Goal: Task Accomplishment & Management: Manage account settings

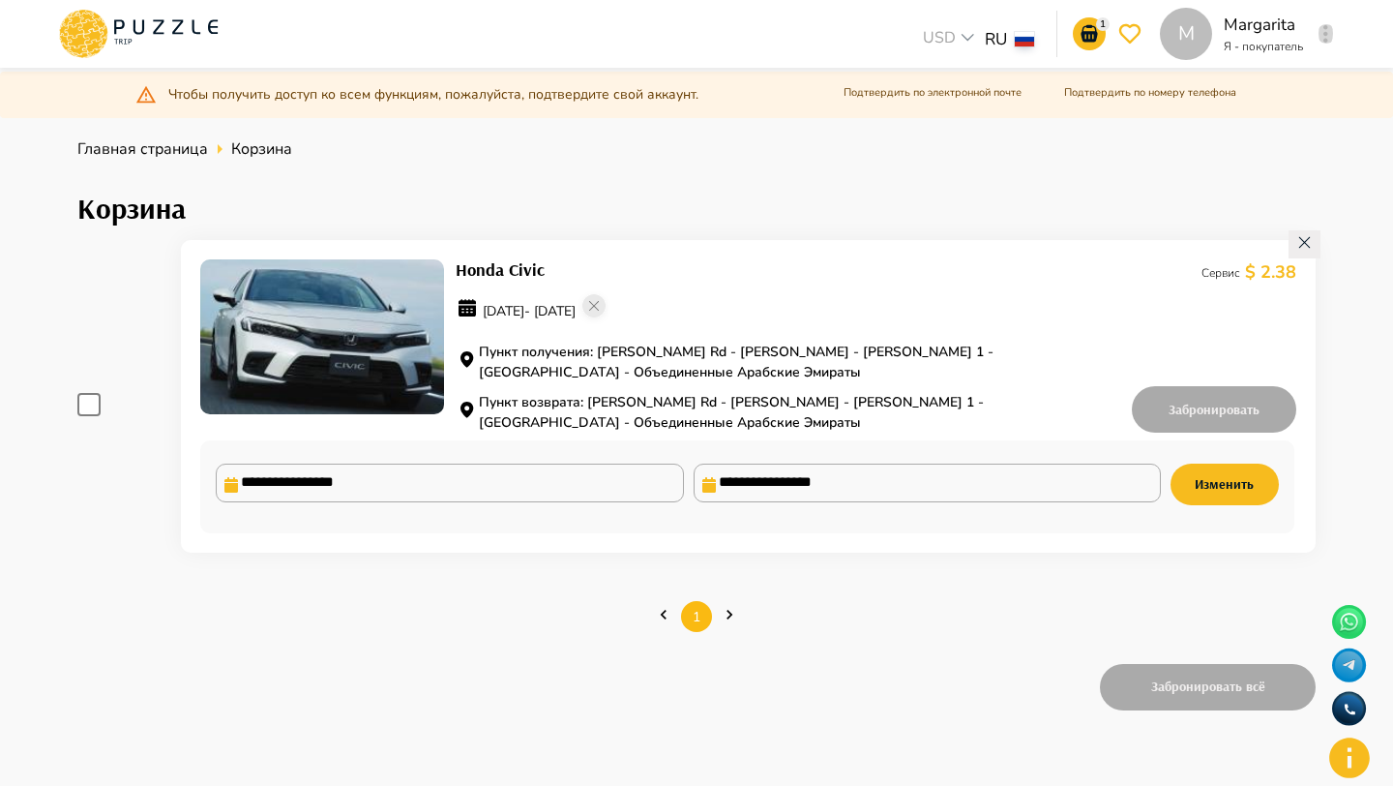
click at [1320, 38] on button "button" at bounding box center [1326, 33] width 15 height 27
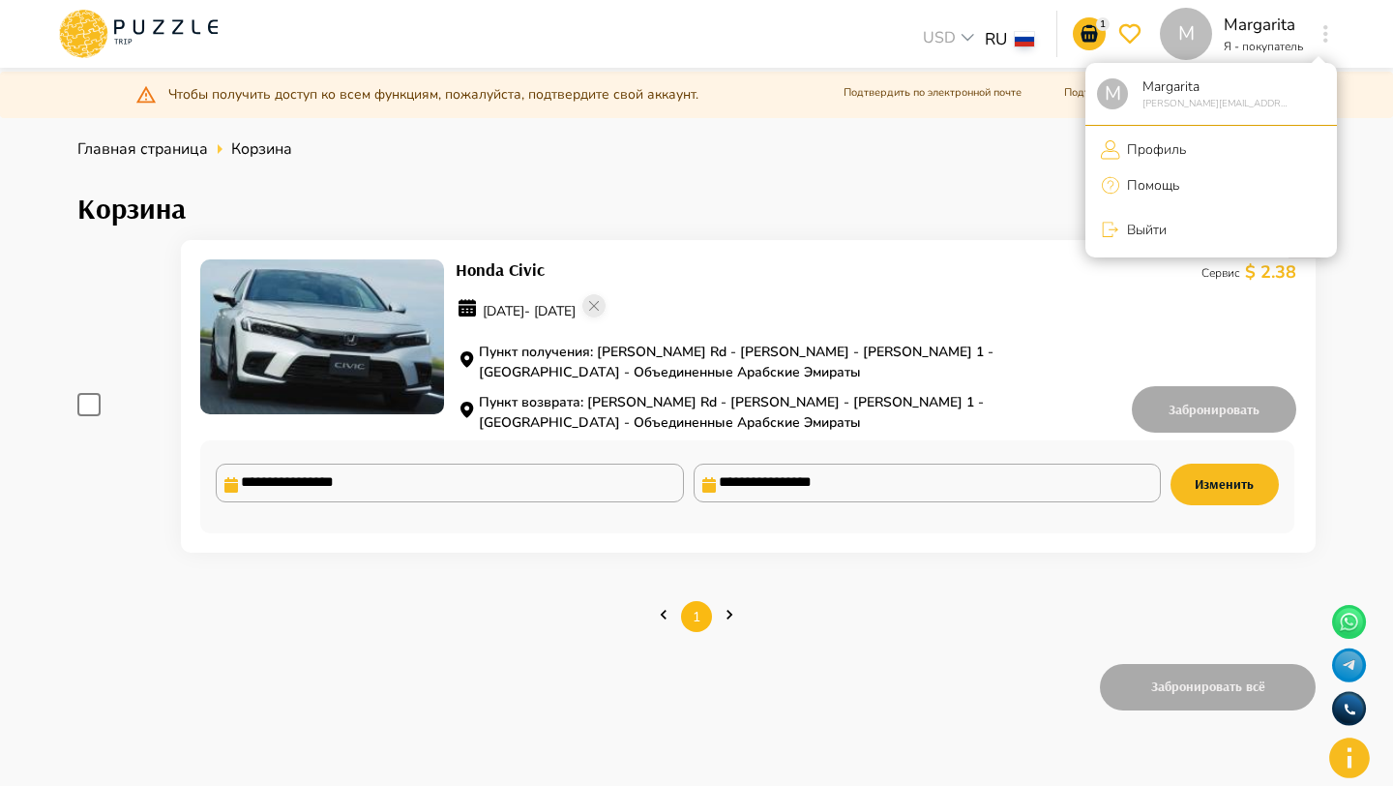
click at [1130, 235] on p "Выйти" at bounding box center [1143, 230] width 46 height 20
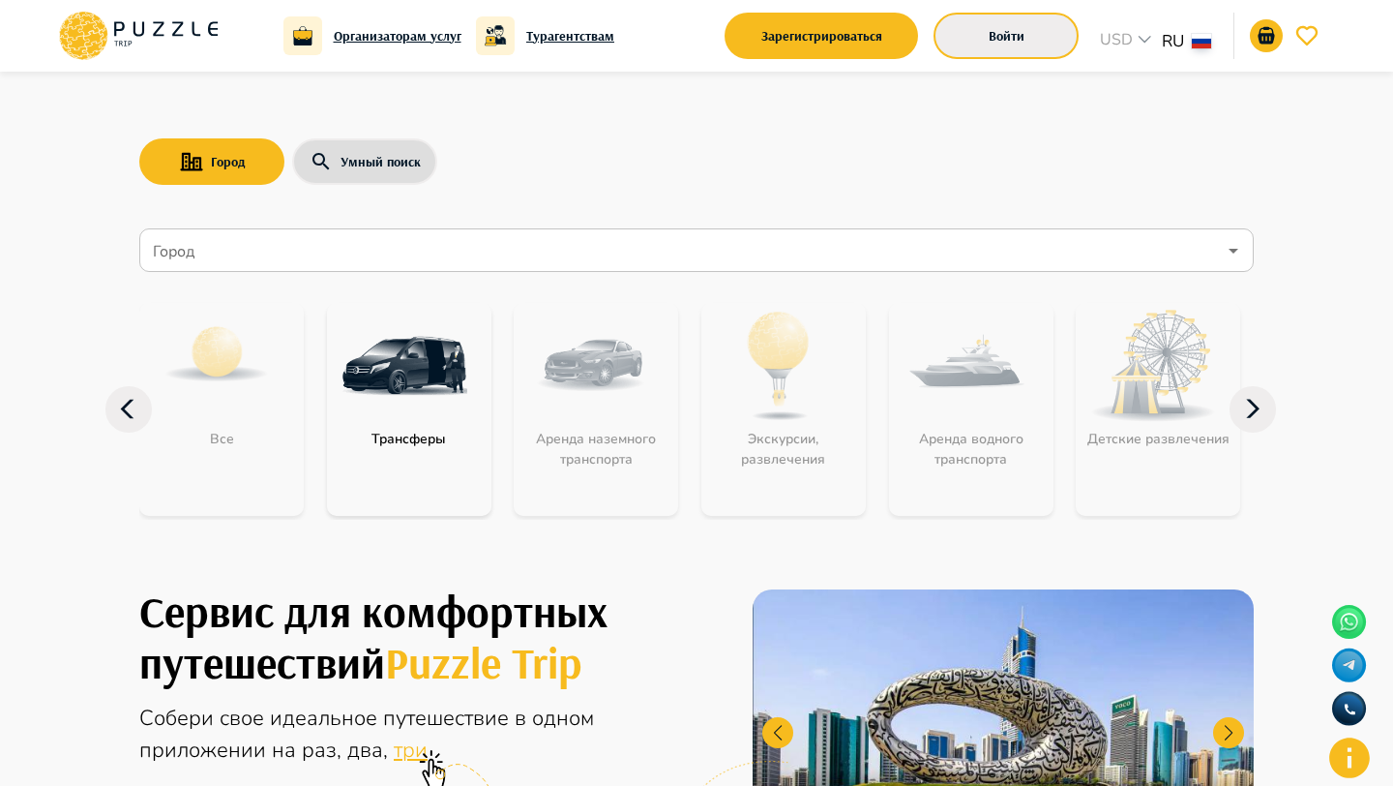
click at [961, 36] on button "Войти" at bounding box center [1006, 36] width 145 height 46
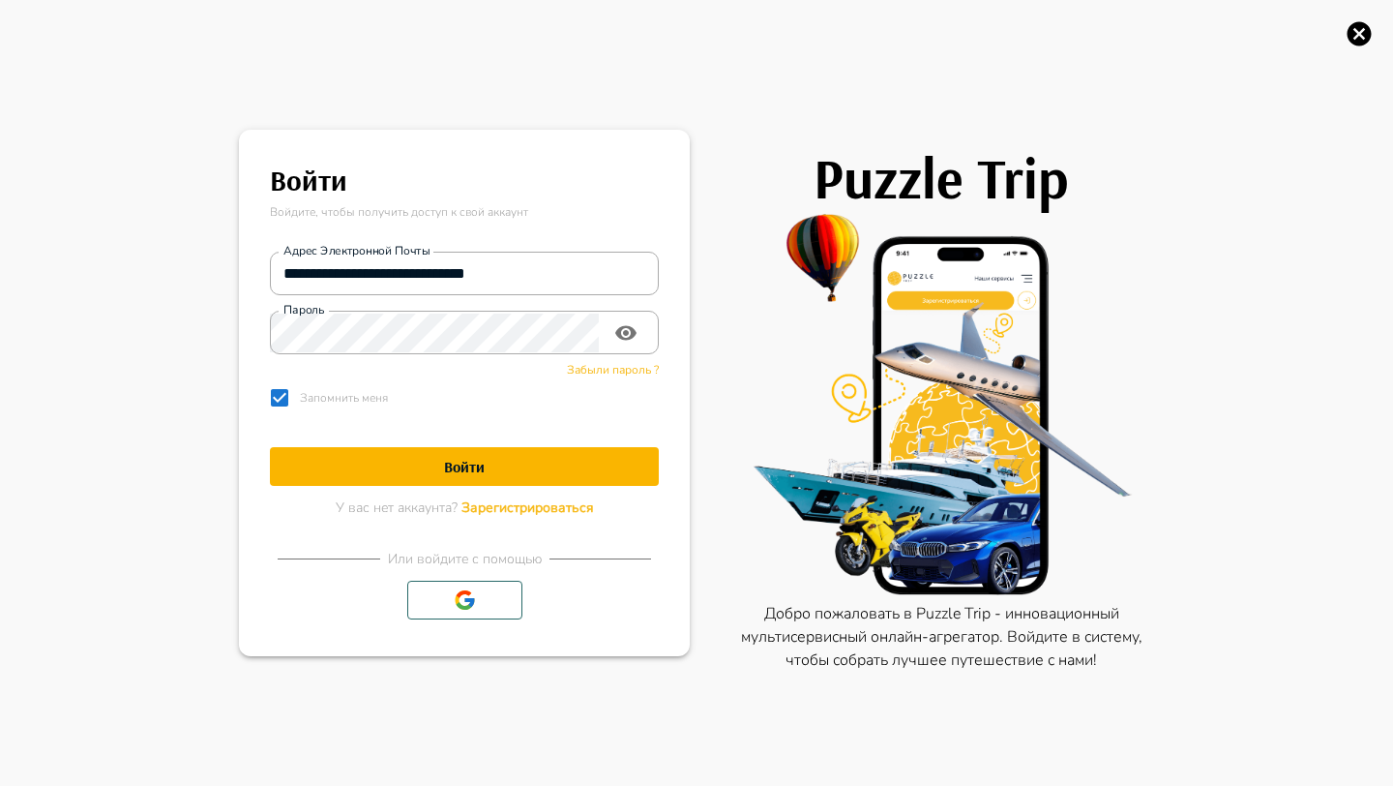
click at [607, 250] on div "**********" at bounding box center [464, 327] width 389 height 182
click at [585, 263] on input "**********" at bounding box center [464, 273] width 389 height 39
type input "**********"
click at [514, 447] on button "Войти" at bounding box center [464, 466] width 389 height 39
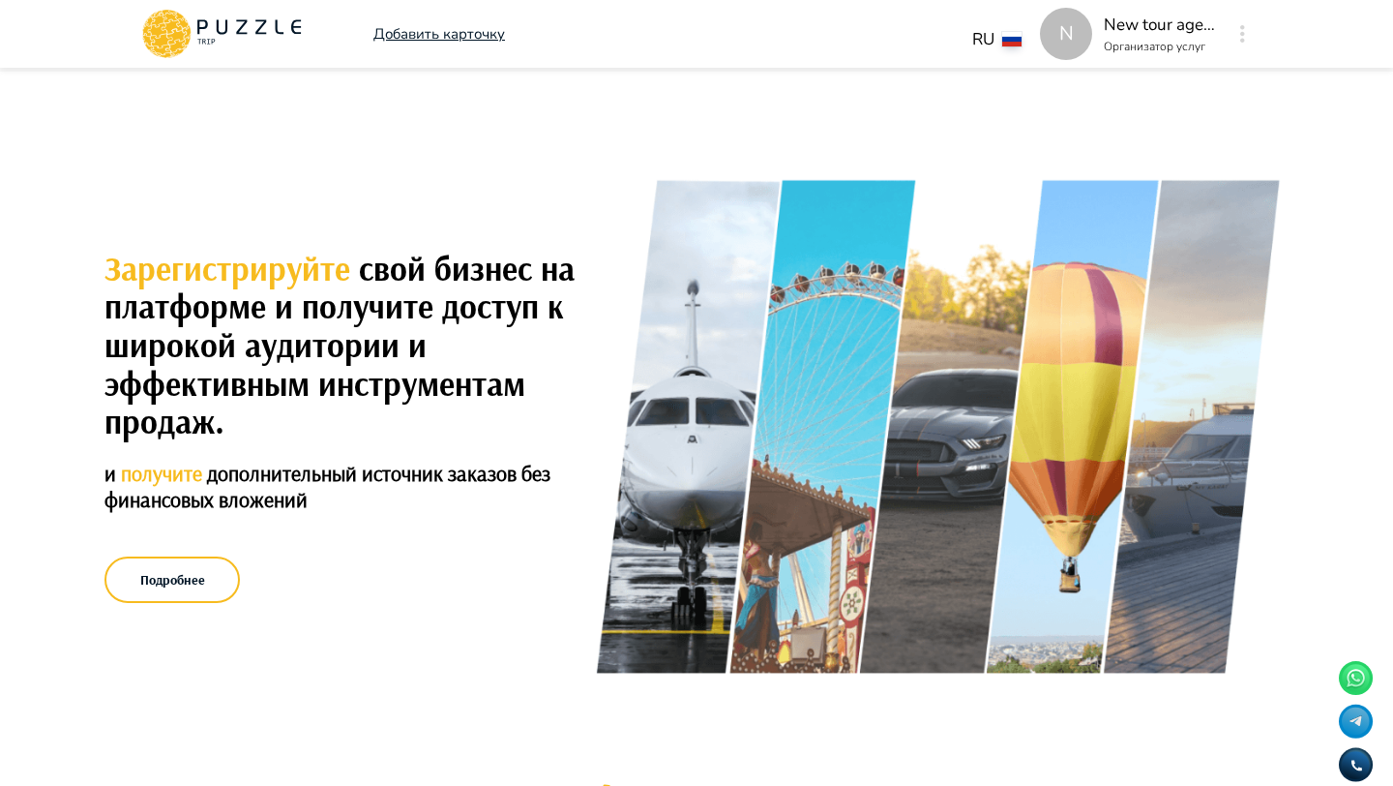
click at [1217, 39] on p "Организатор услуг" at bounding box center [1162, 46] width 116 height 17
click at [1247, 45] on div "N" at bounding box center [1243, 33] width 22 height 35
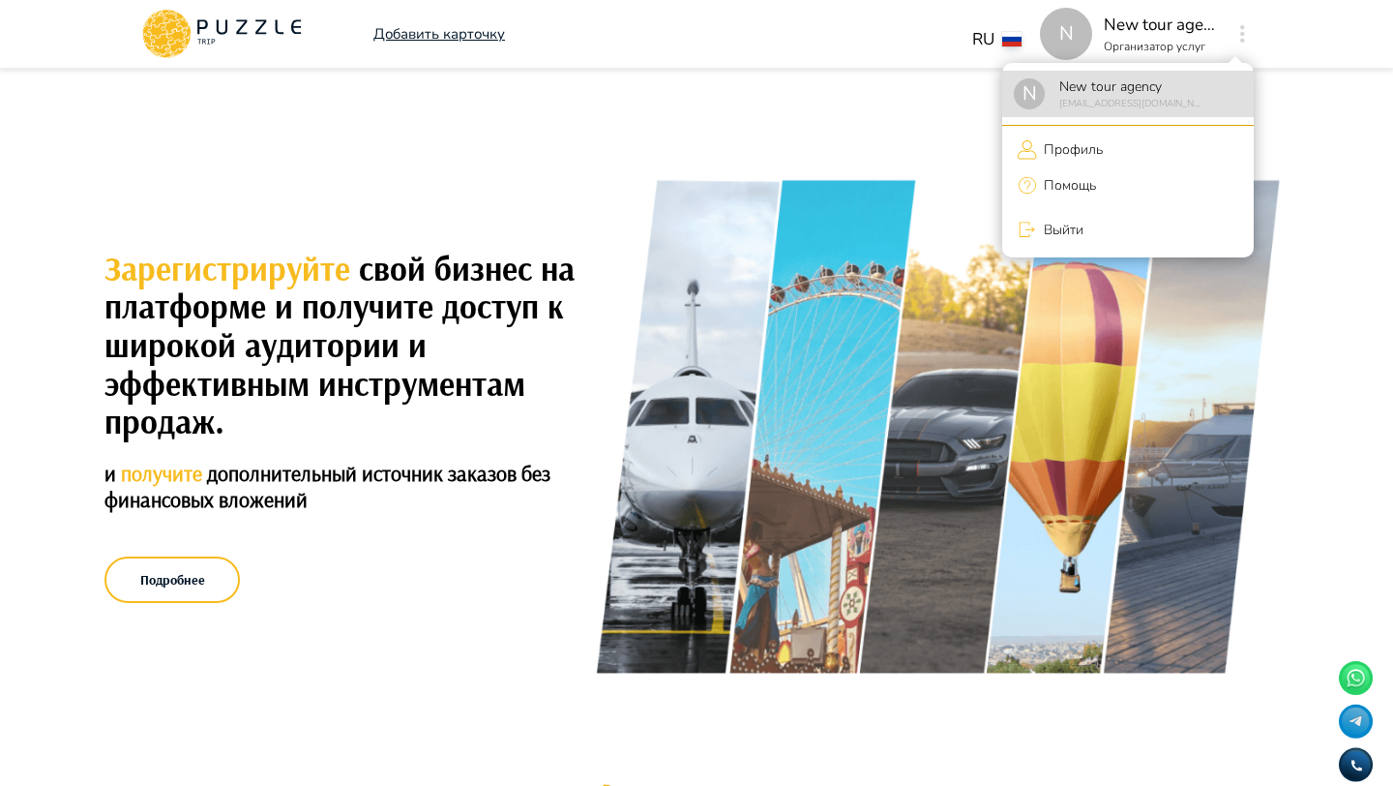
click at [1081, 140] on p "Профиль" at bounding box center [1070, 149] width 66 height 20
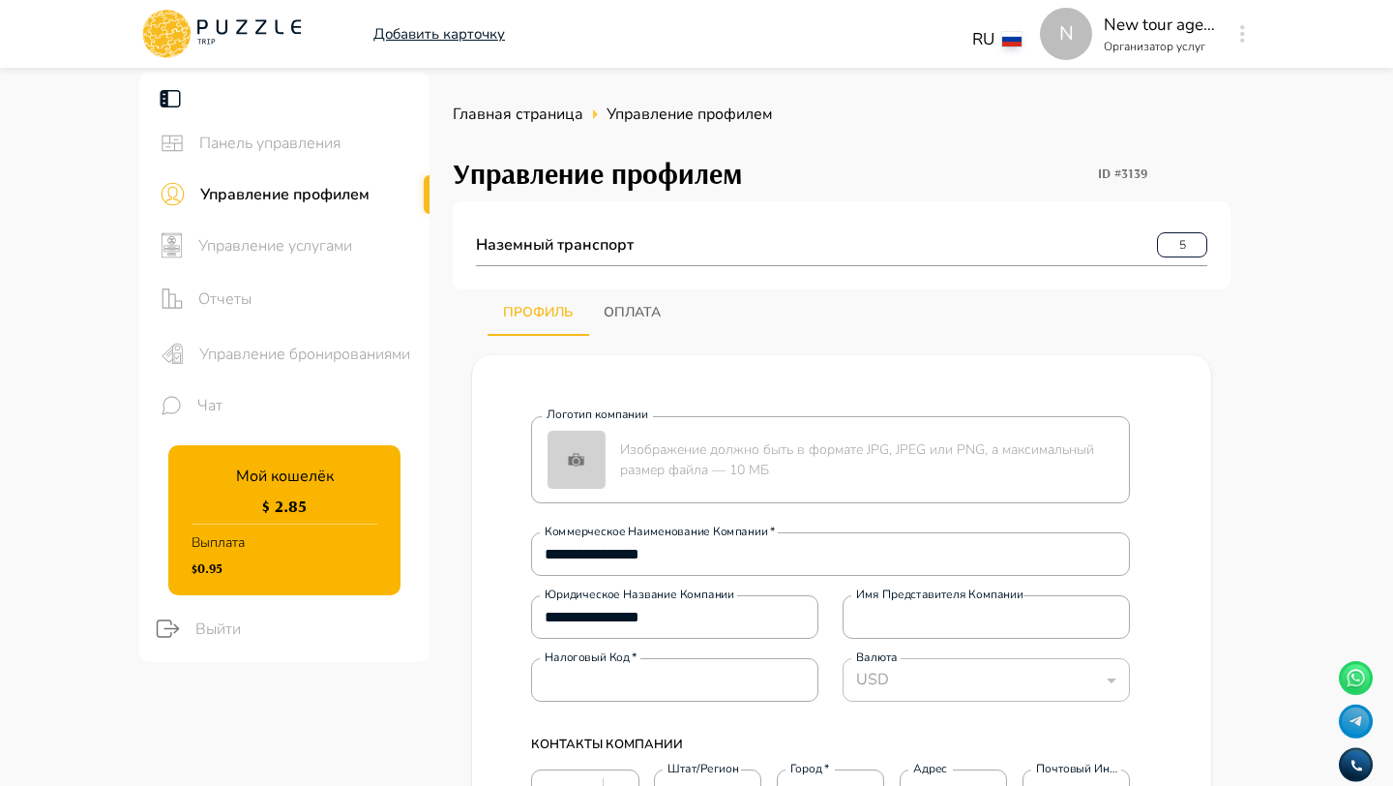
click at [286, 222] on div "Управление услугами" at bounding box center [284, 245] width 290 height 51
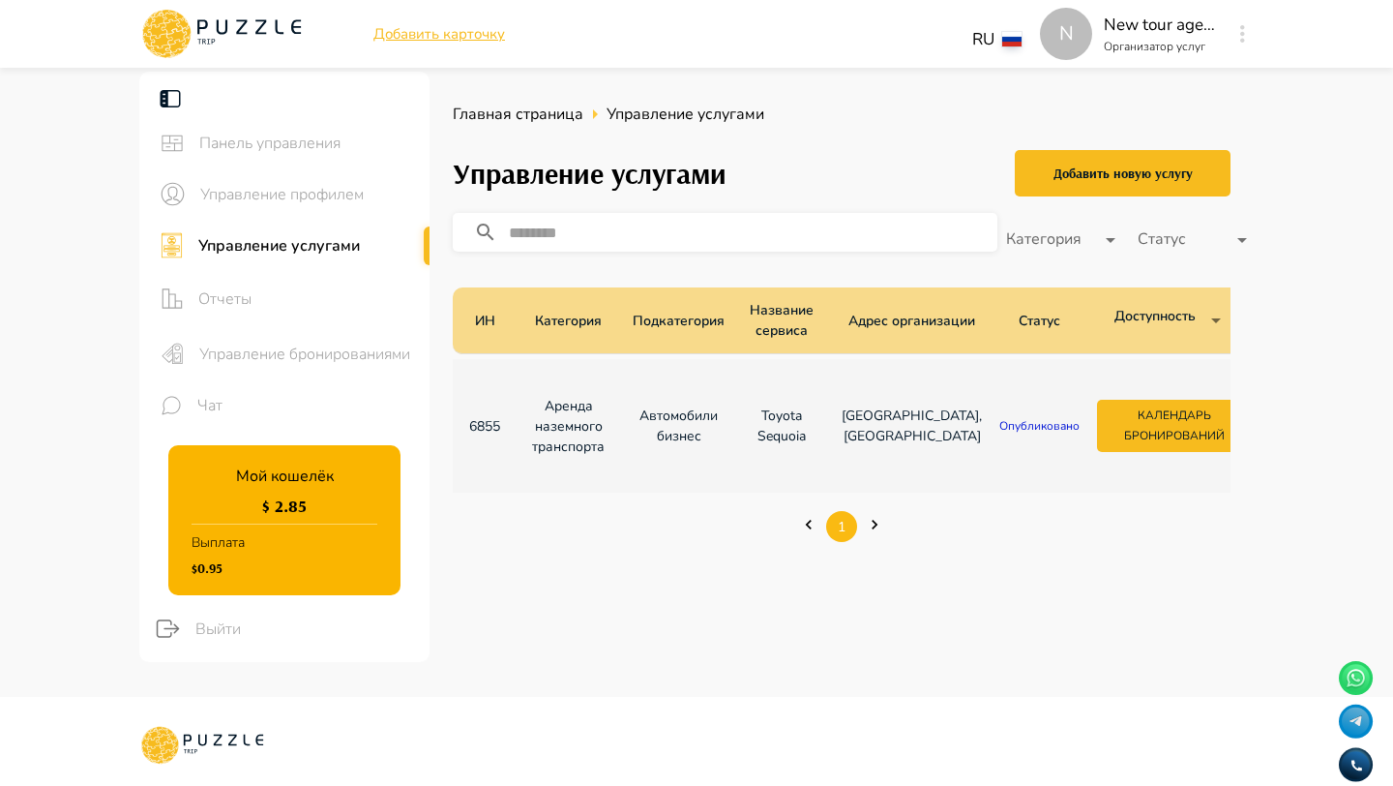
drag, startPoint x: 510, startPoint y: 435, endPoint x: 465, endPoint y: 435, distance: 44.5
click at [460, 435] on td "6855" at bounding box center [485, 426] width 64 height 134
click at [485, 425] on p "6855" at bounding box center [484, 426] width 33 height 20
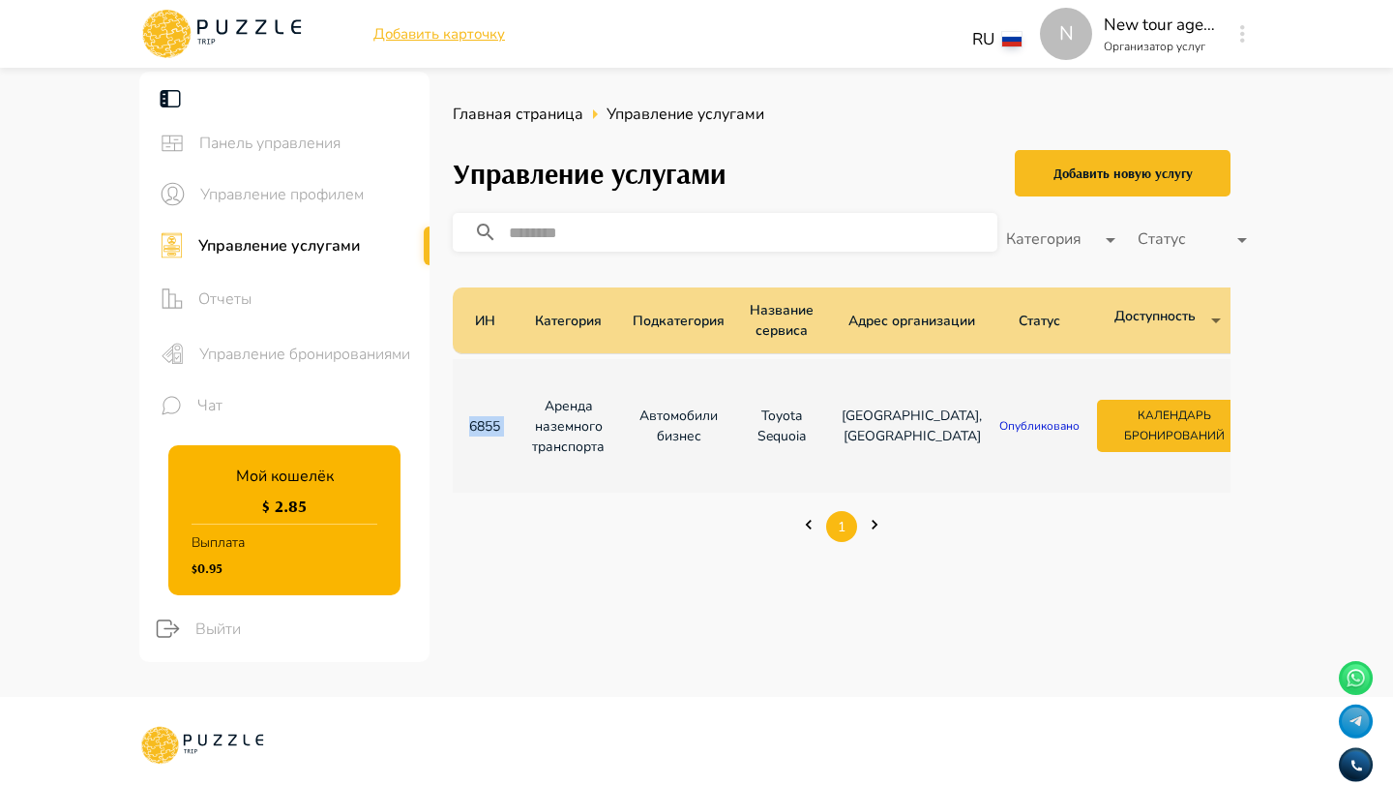
click at [485, 425] on p "6855" at bounding box center [484, 426] width 33 height 20
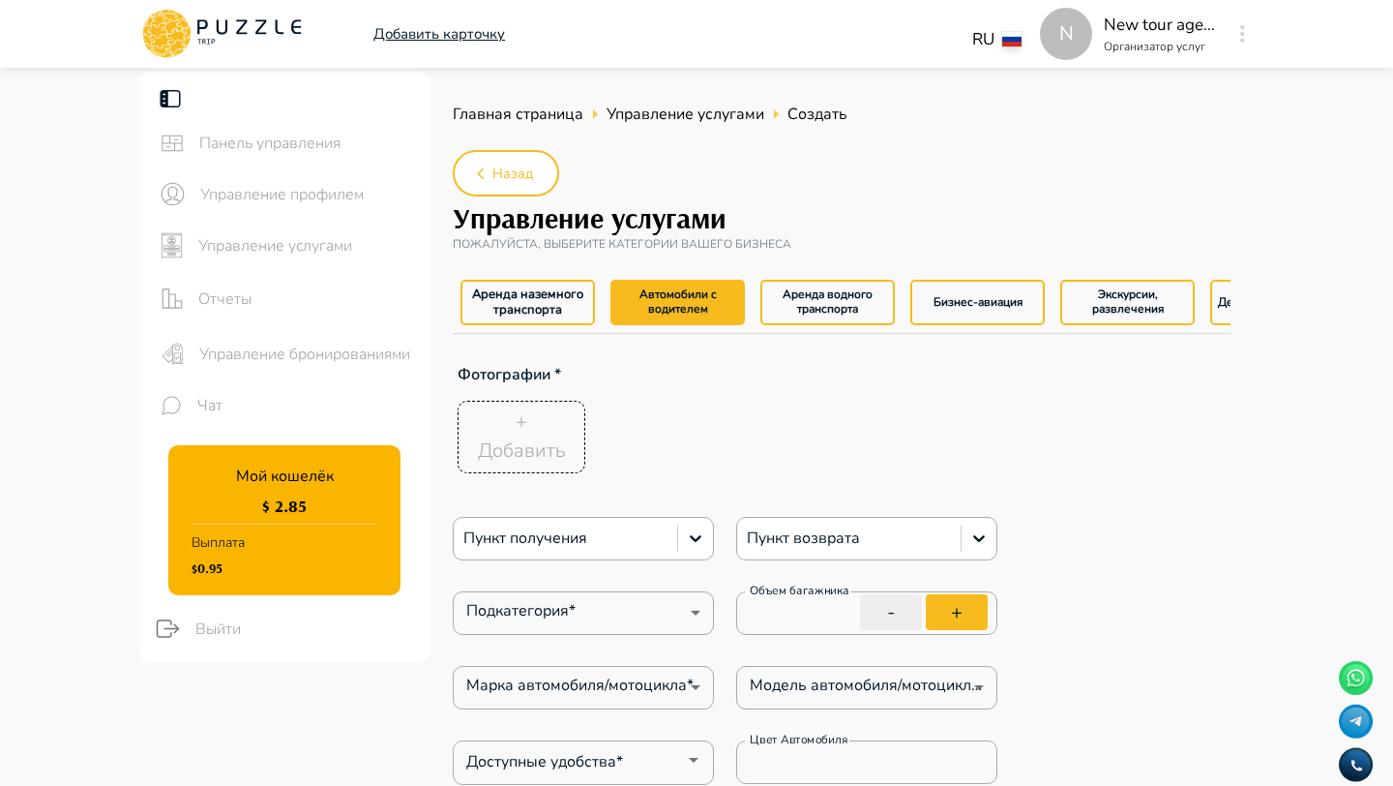
click at [488, 433] on div "+ Добавить" at bounding box center [522, 436] width 88 height 58
type textarea "*"
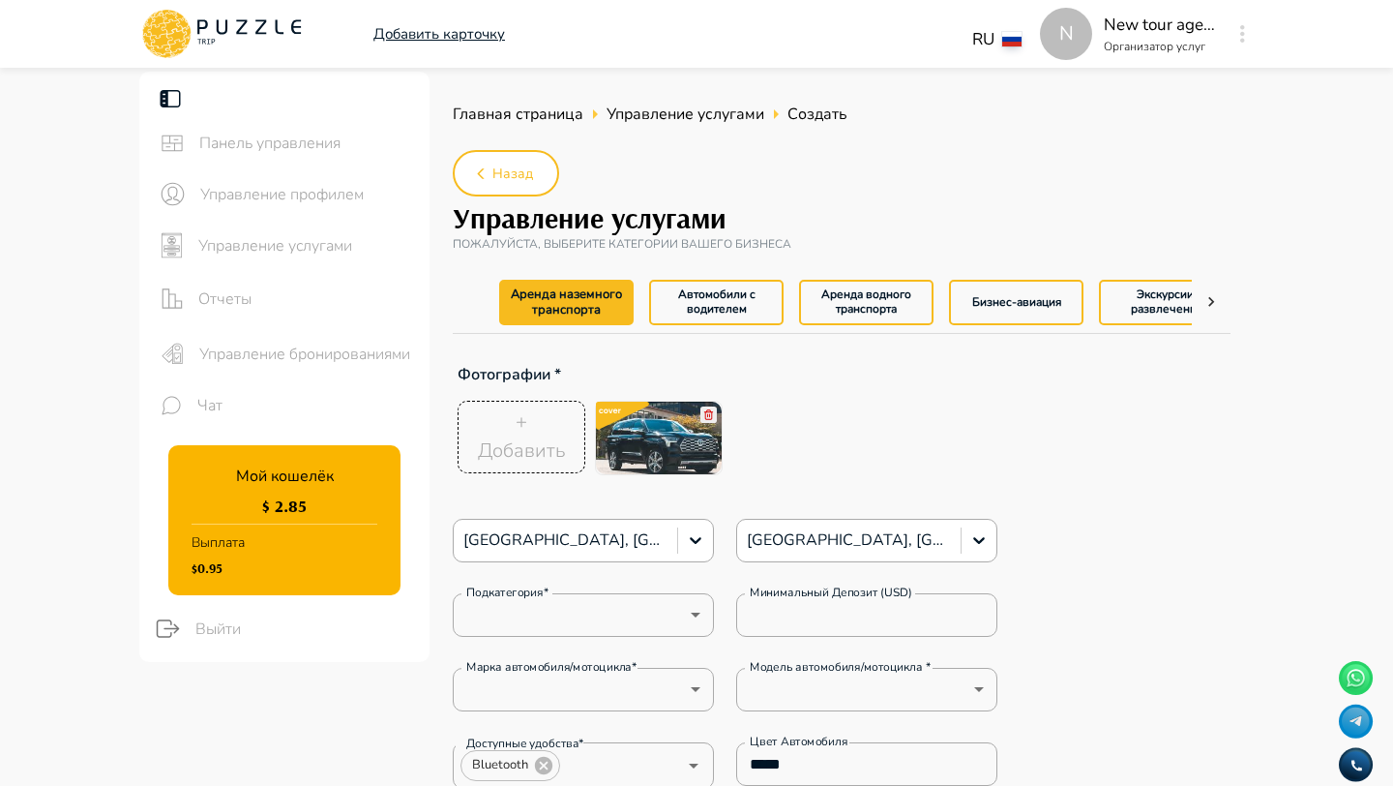
type textarea "*"
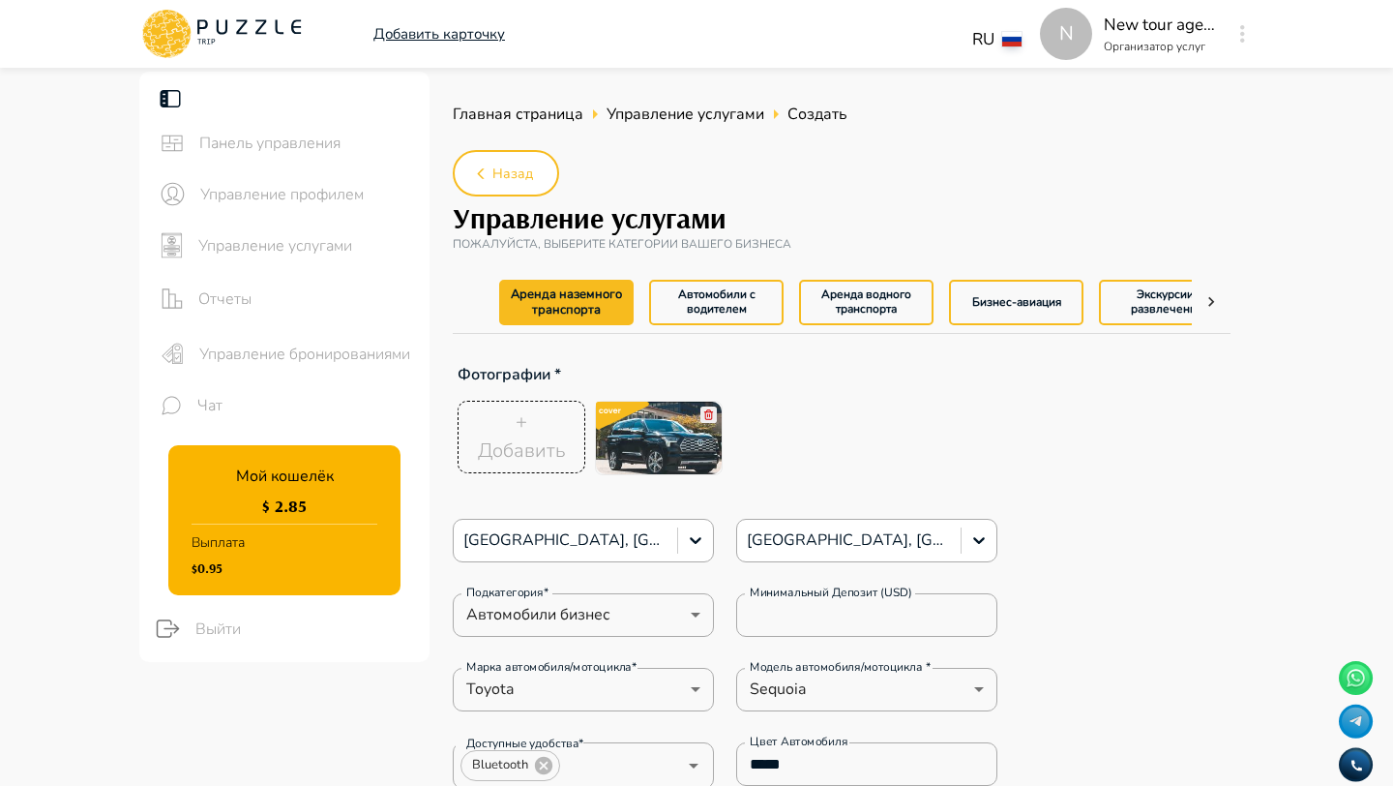
type textarea "*"
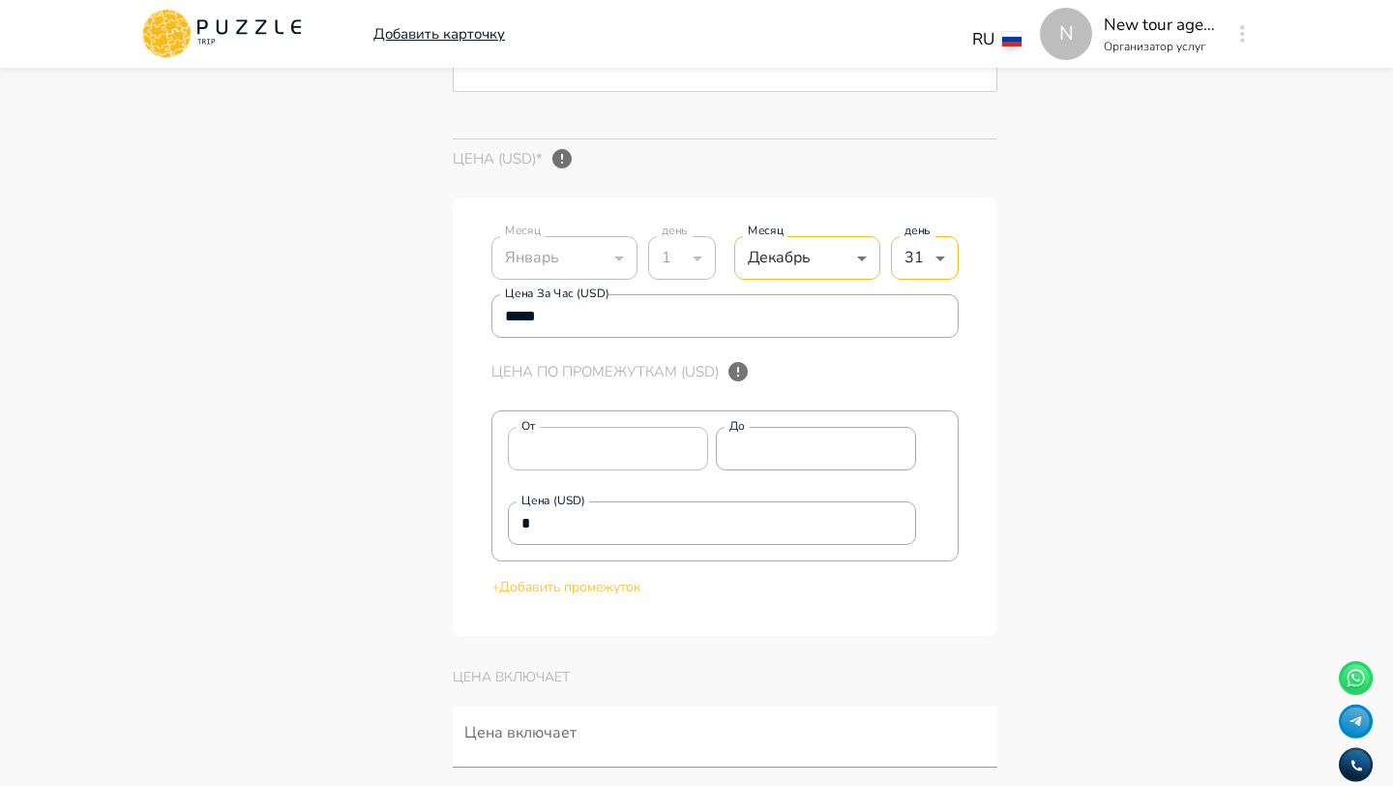
scroll to position [4725, 0]
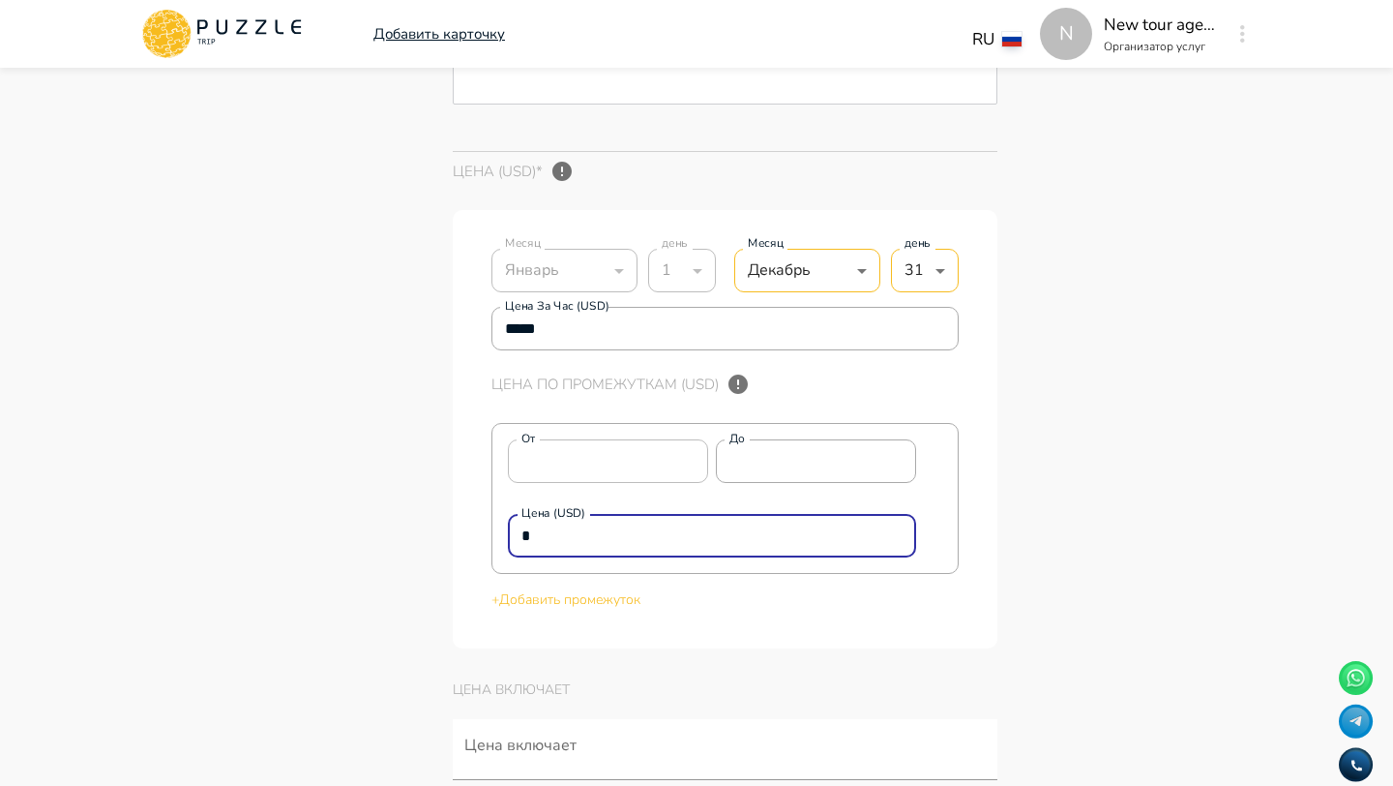
click at [609, 555] on input "*" at bounding box center [712, 536] width 408 height 39
type textarea "*"
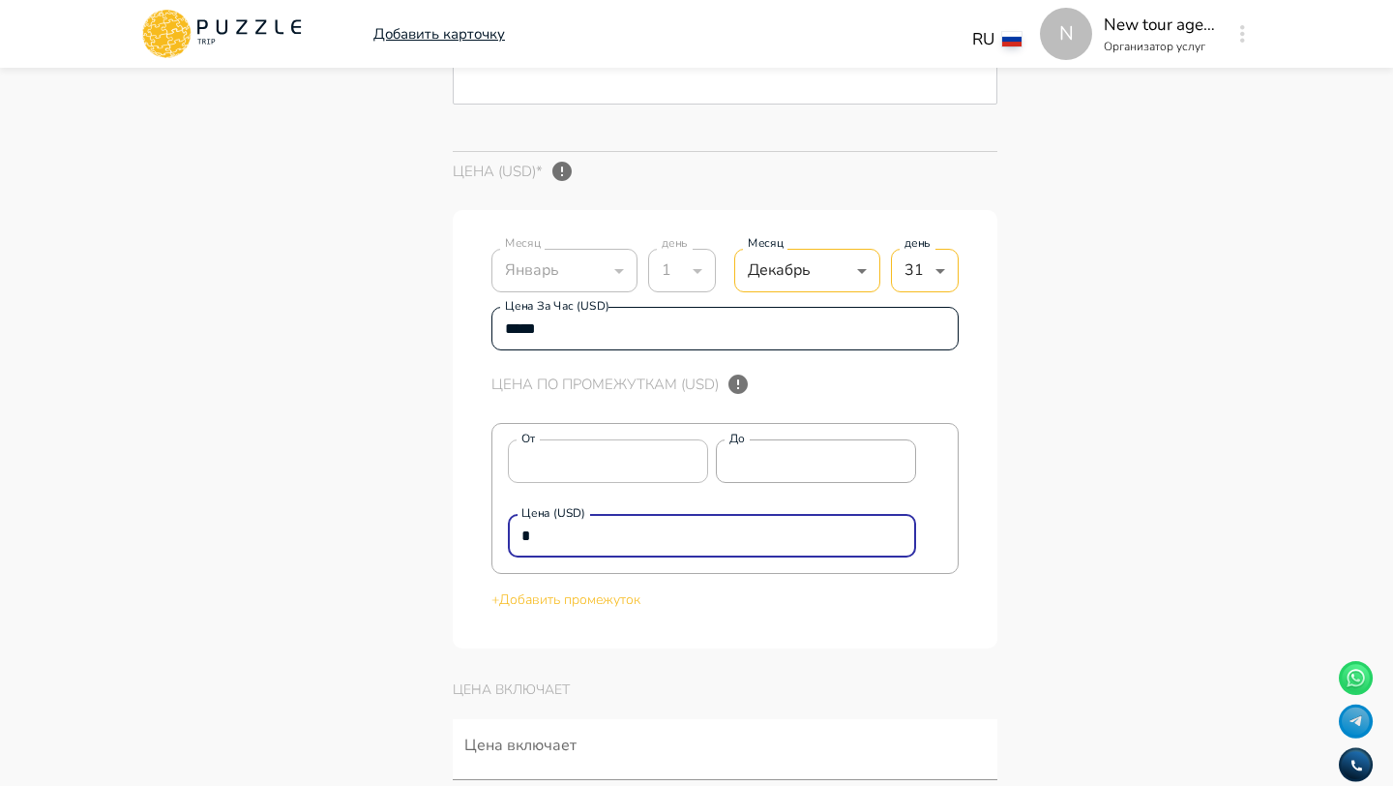
type textarea "*"
click at [560, 348] on input "*****" at bounding box center [724, 329] width 467 height 39
type textarea "*"
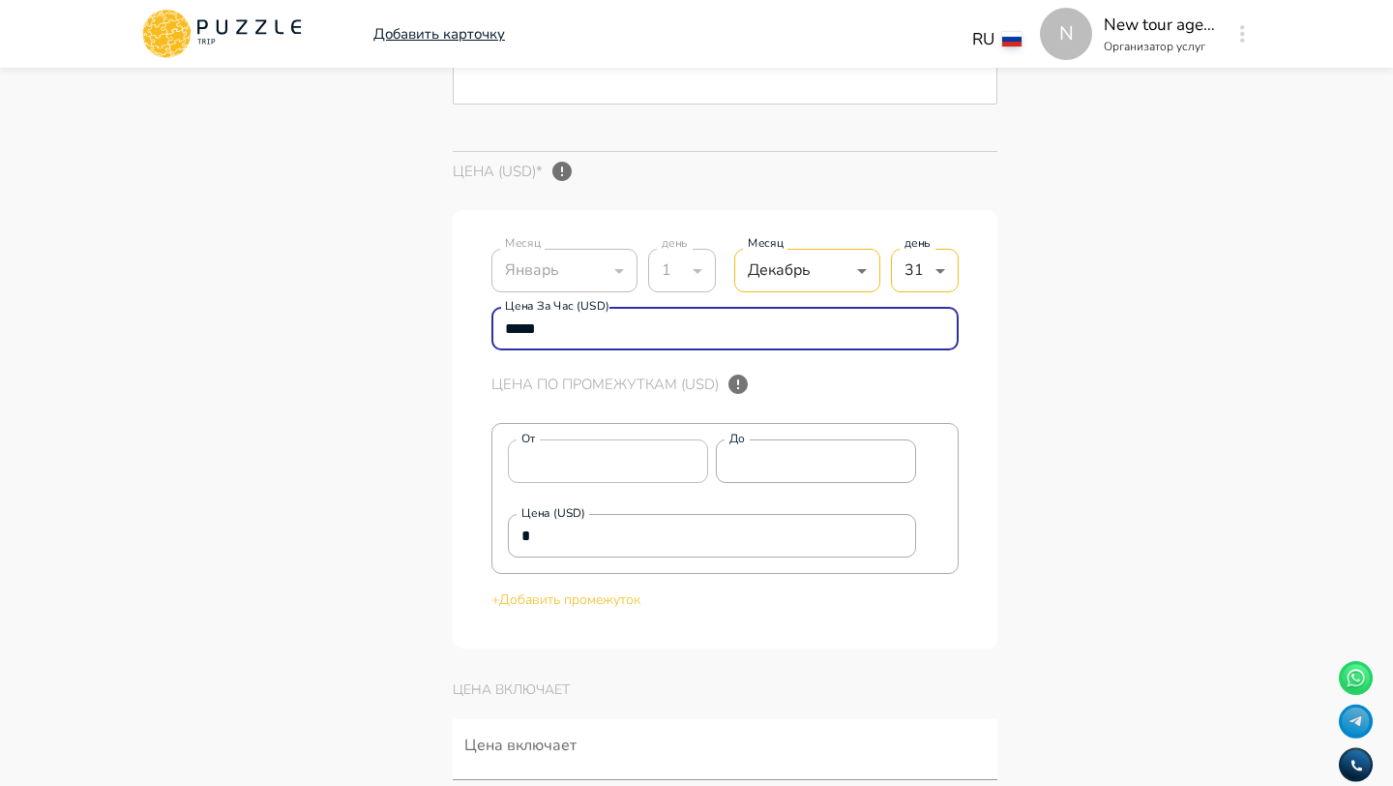
type textarea "*"
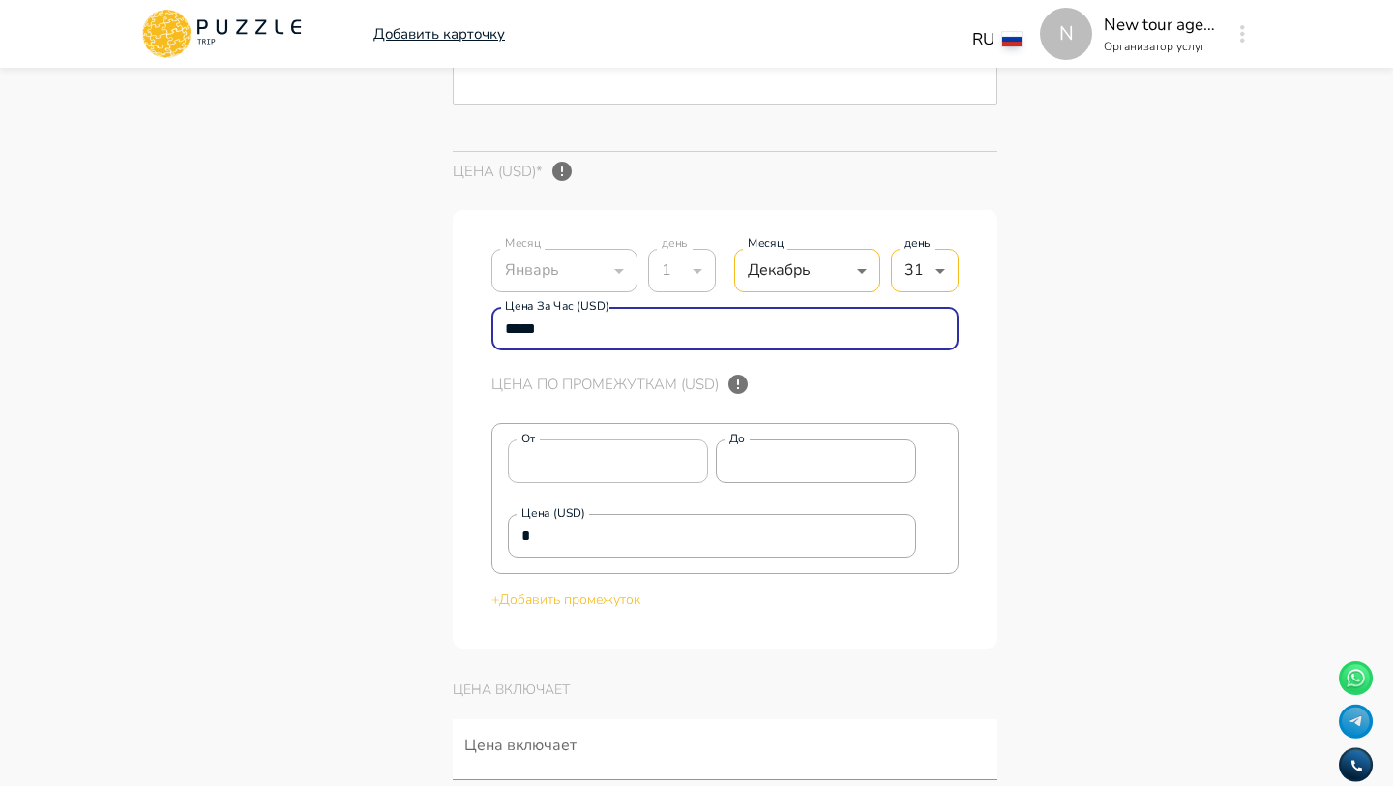
click at [560, 348] on input "*****" at bounding box center [724, 329] width 467 height 39
type input "*"
type textarea "*"
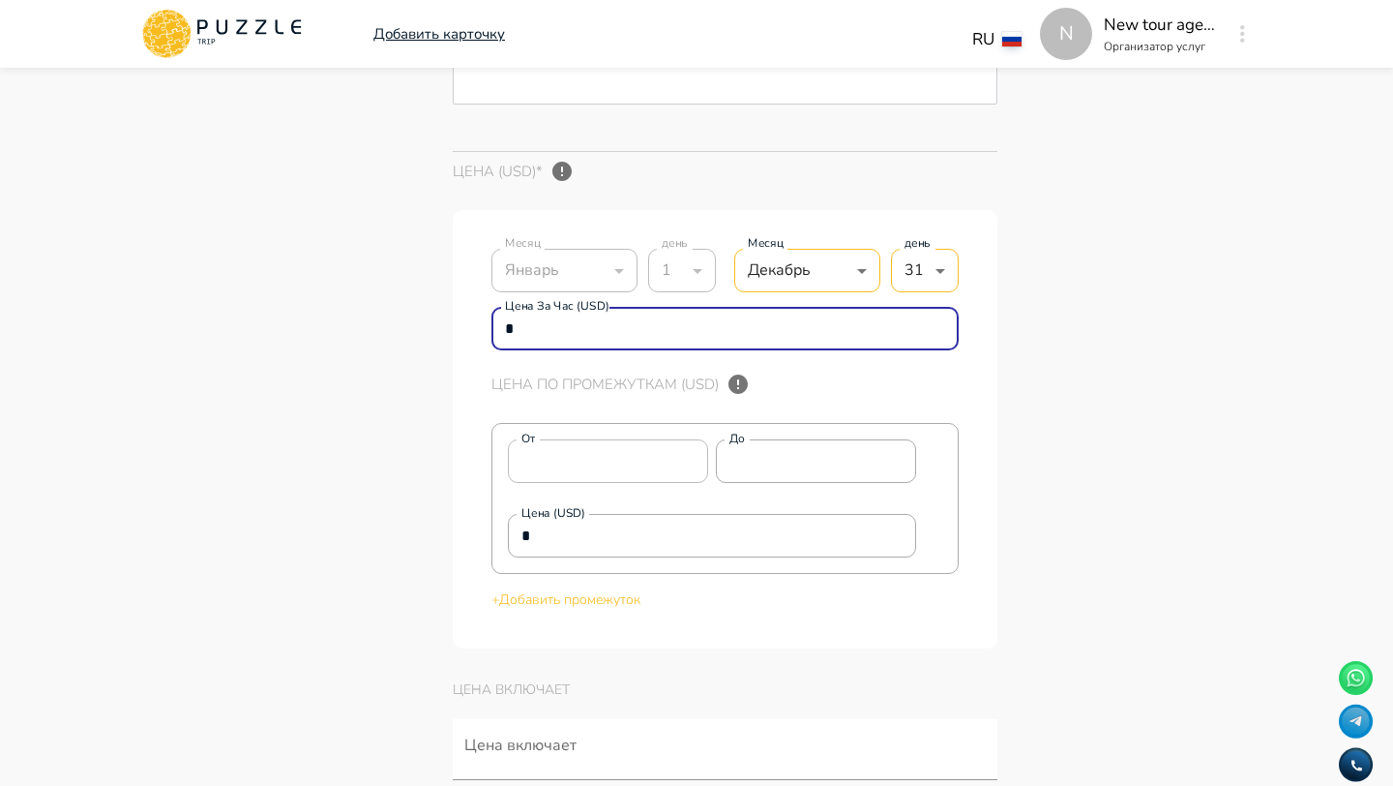
type textarea "*"
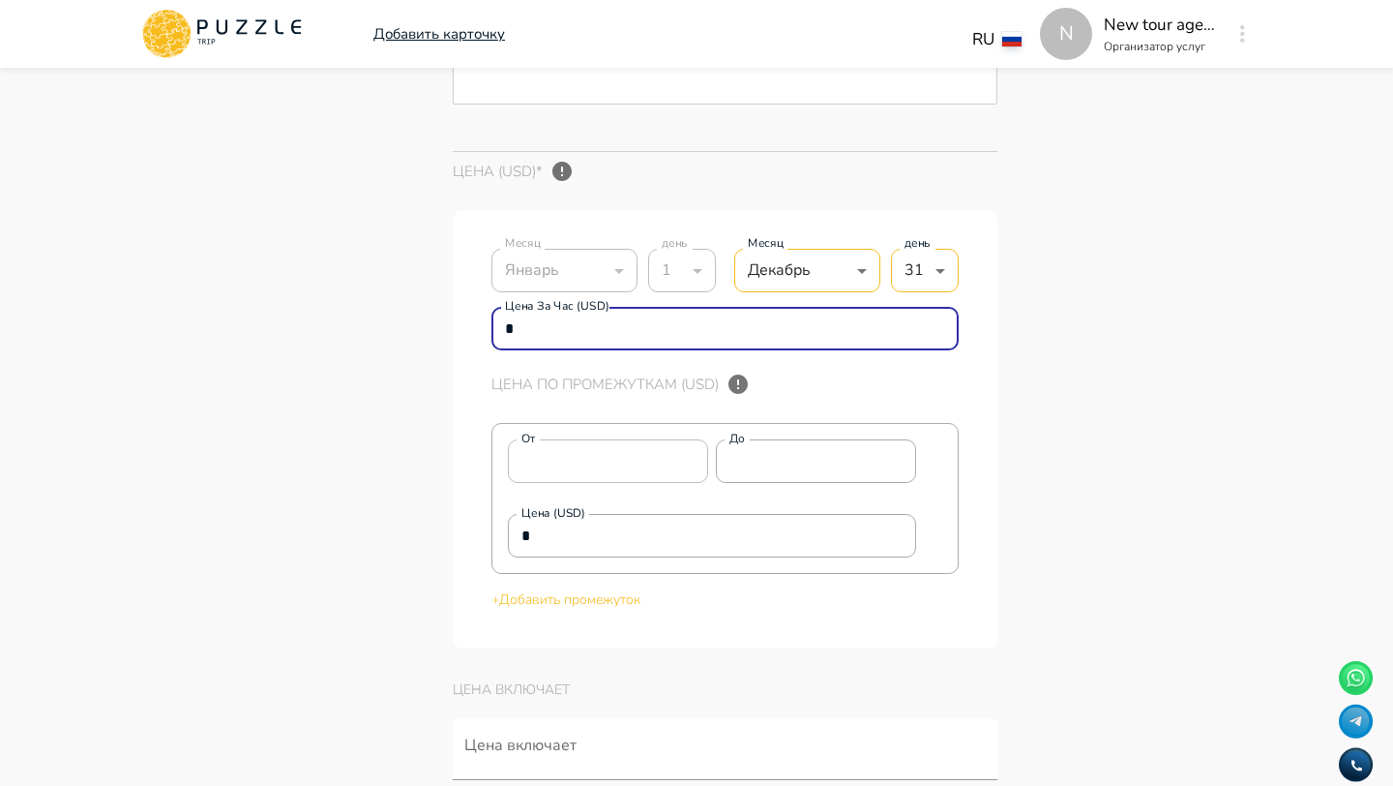
type textarea "*"
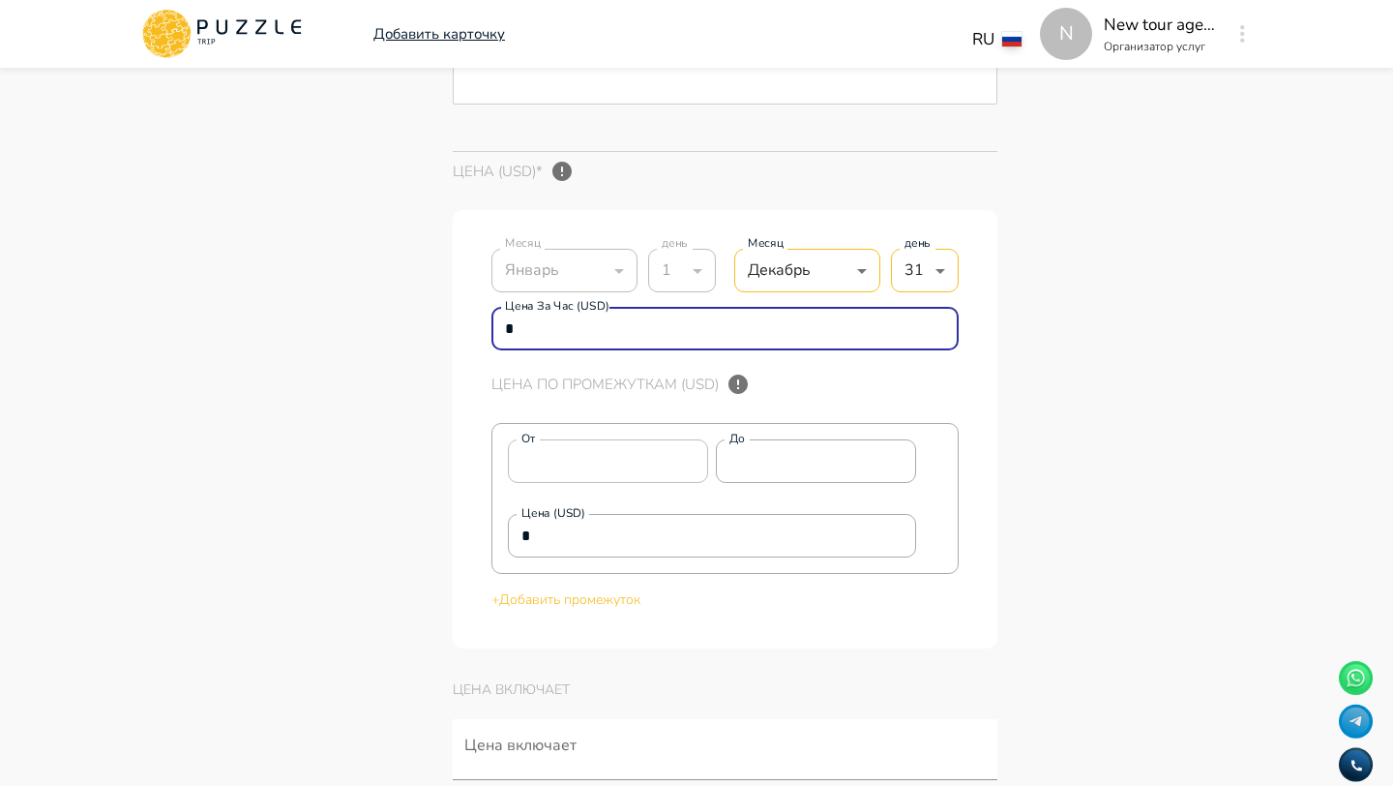
type input "*"
type textarea "*"
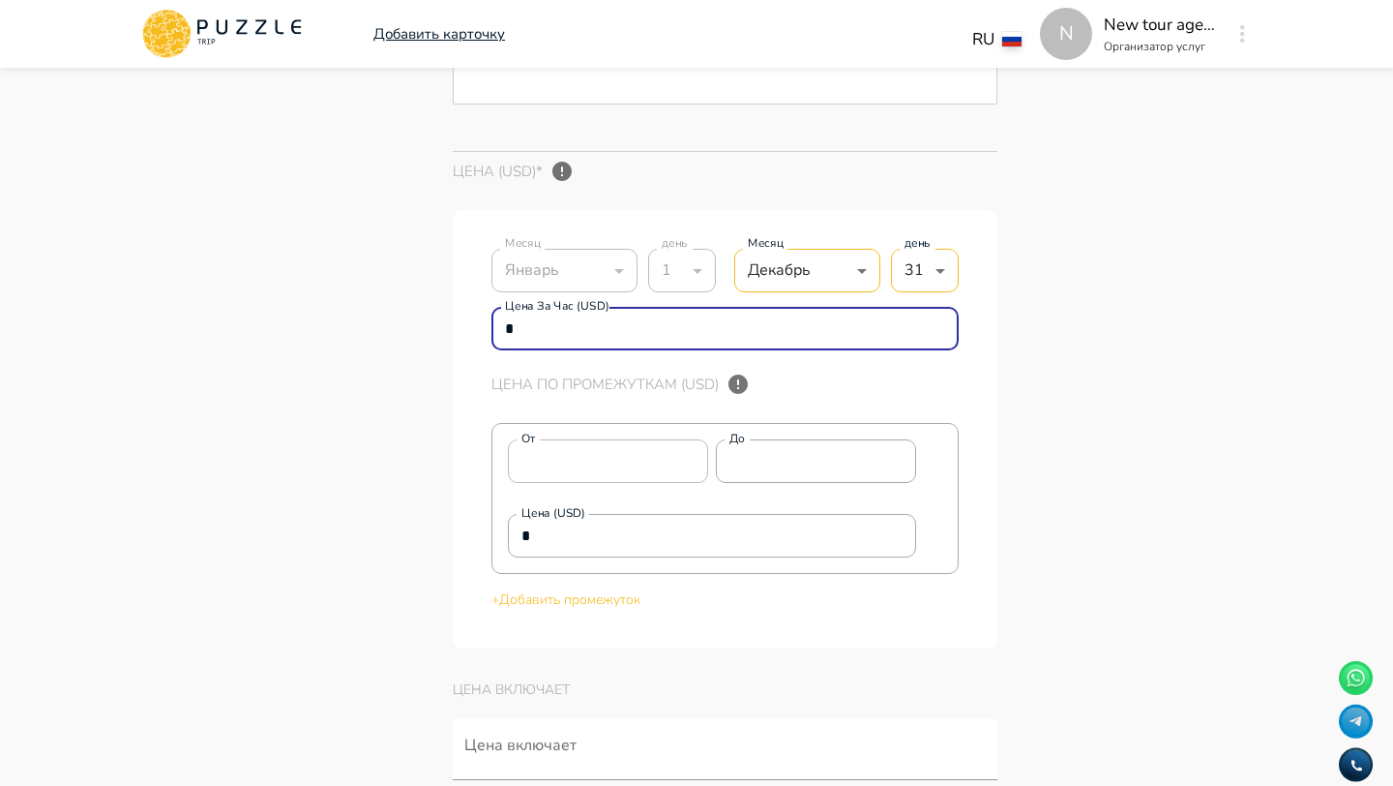
type textarea "*"
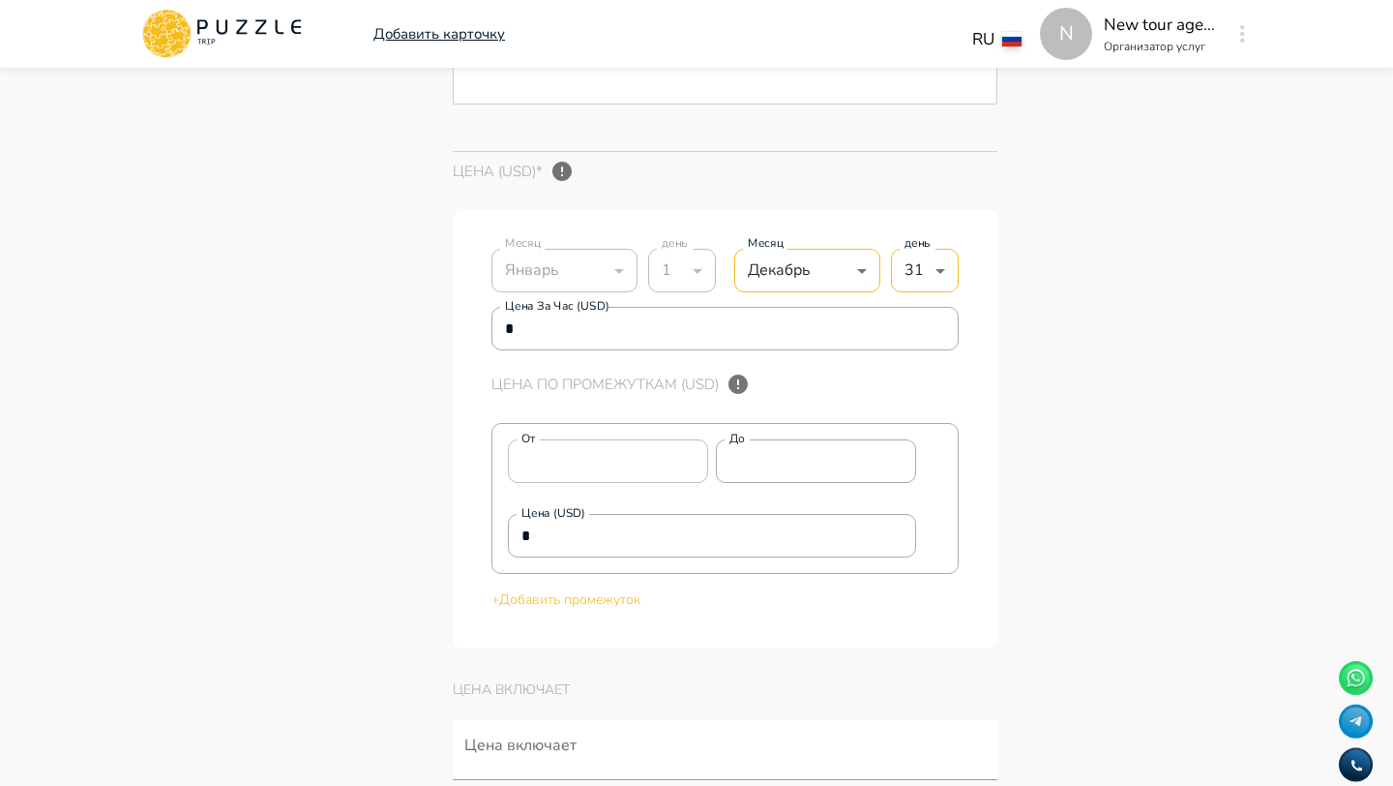
type textarea "*"
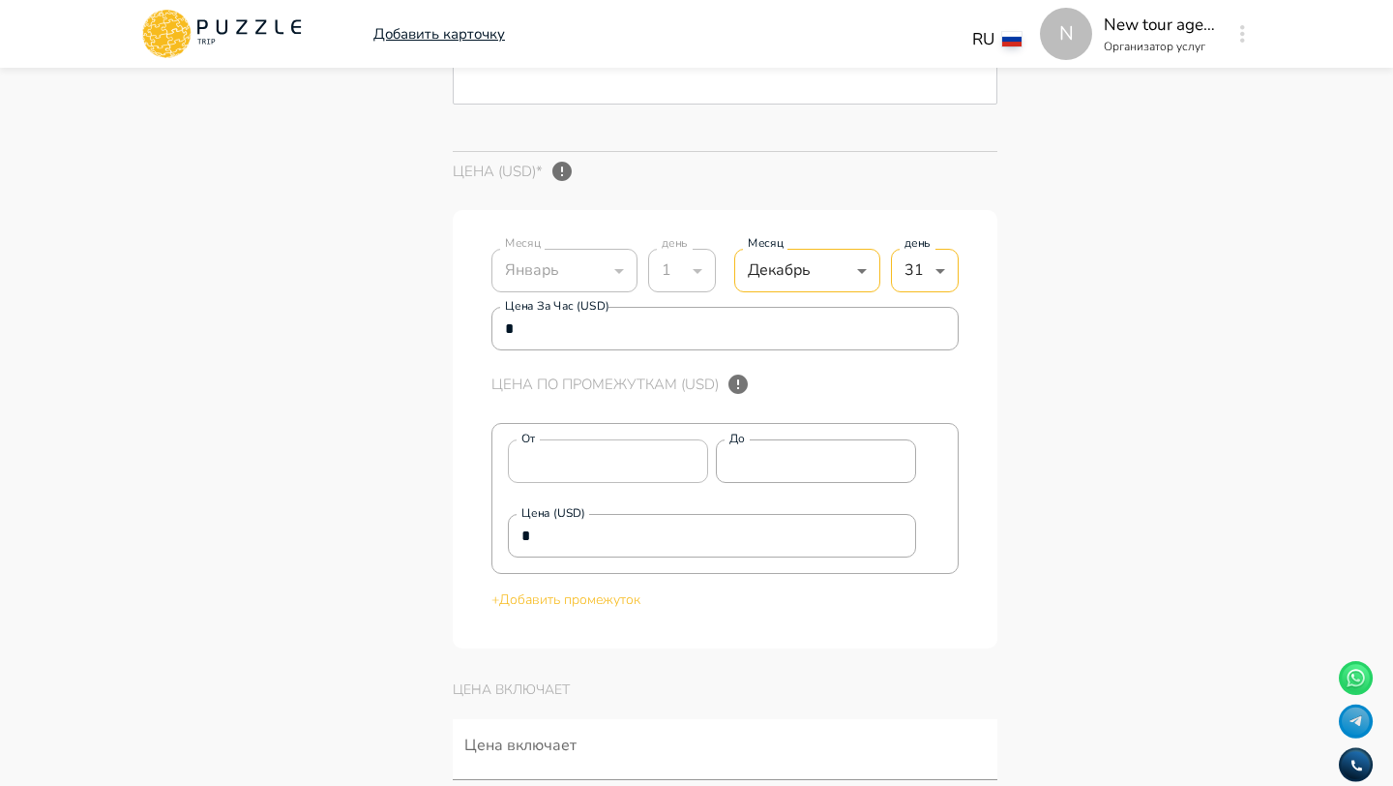
type textarea "*"
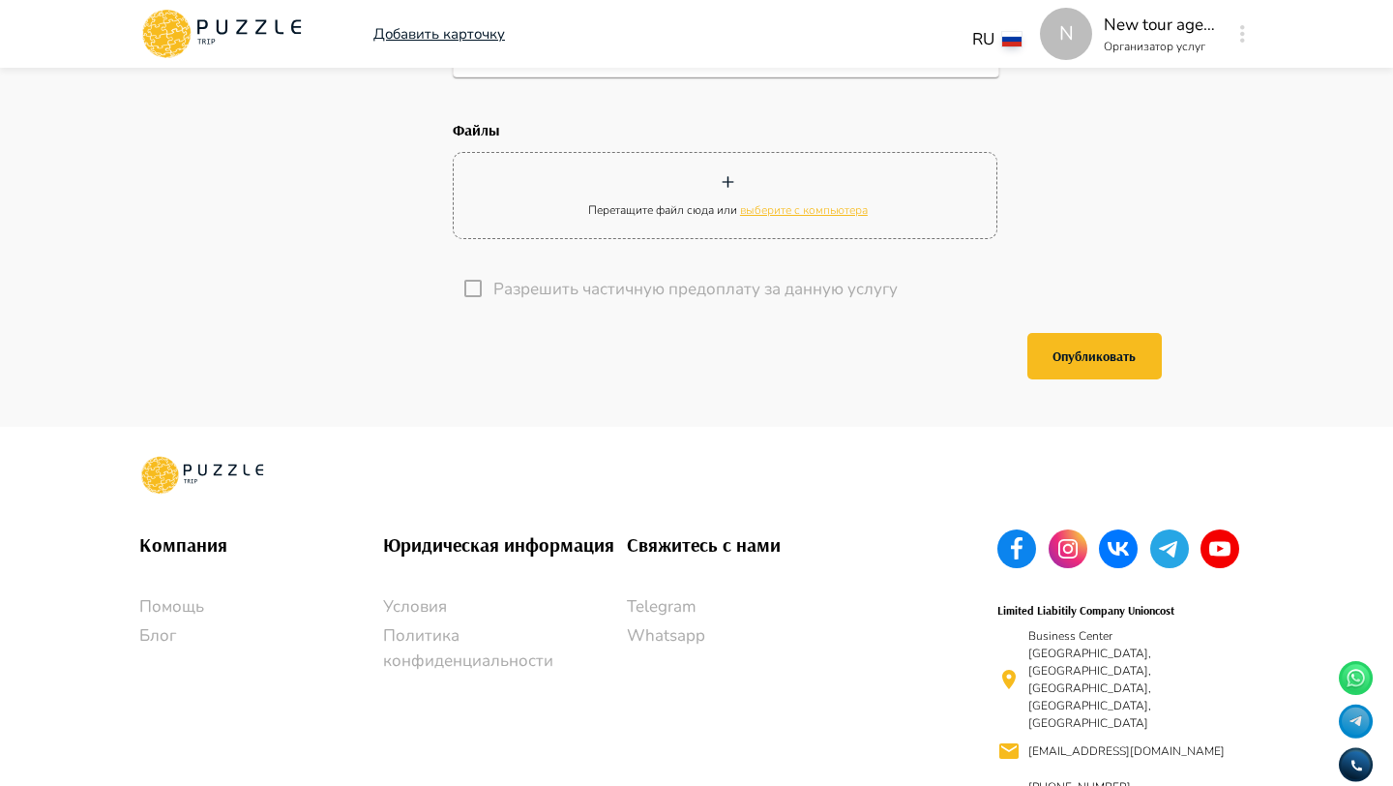
scroll to position [6147, 0]
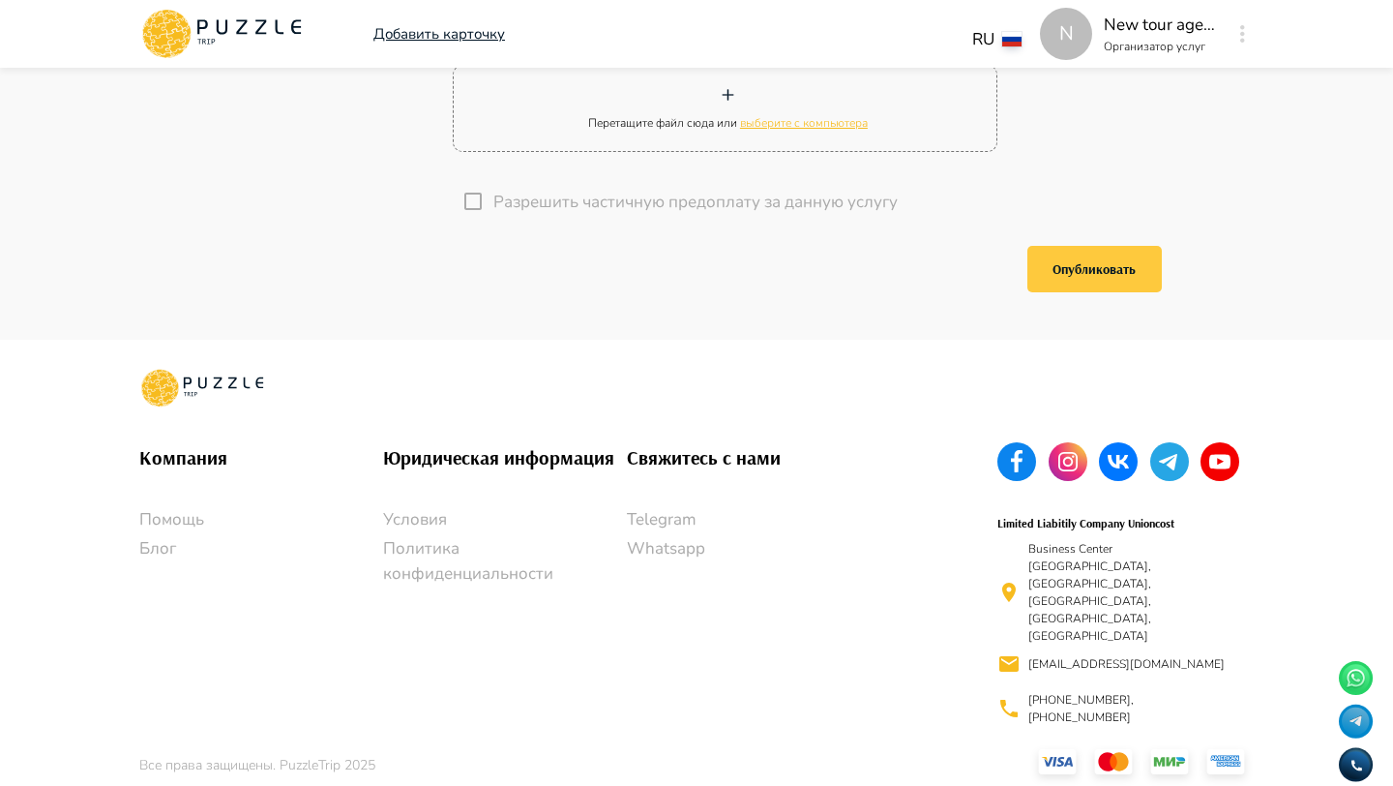
click at [1130, 292] on button "Опубликовать" at bounding box center [1094, 269] width 134 height 46
type textarea "*"
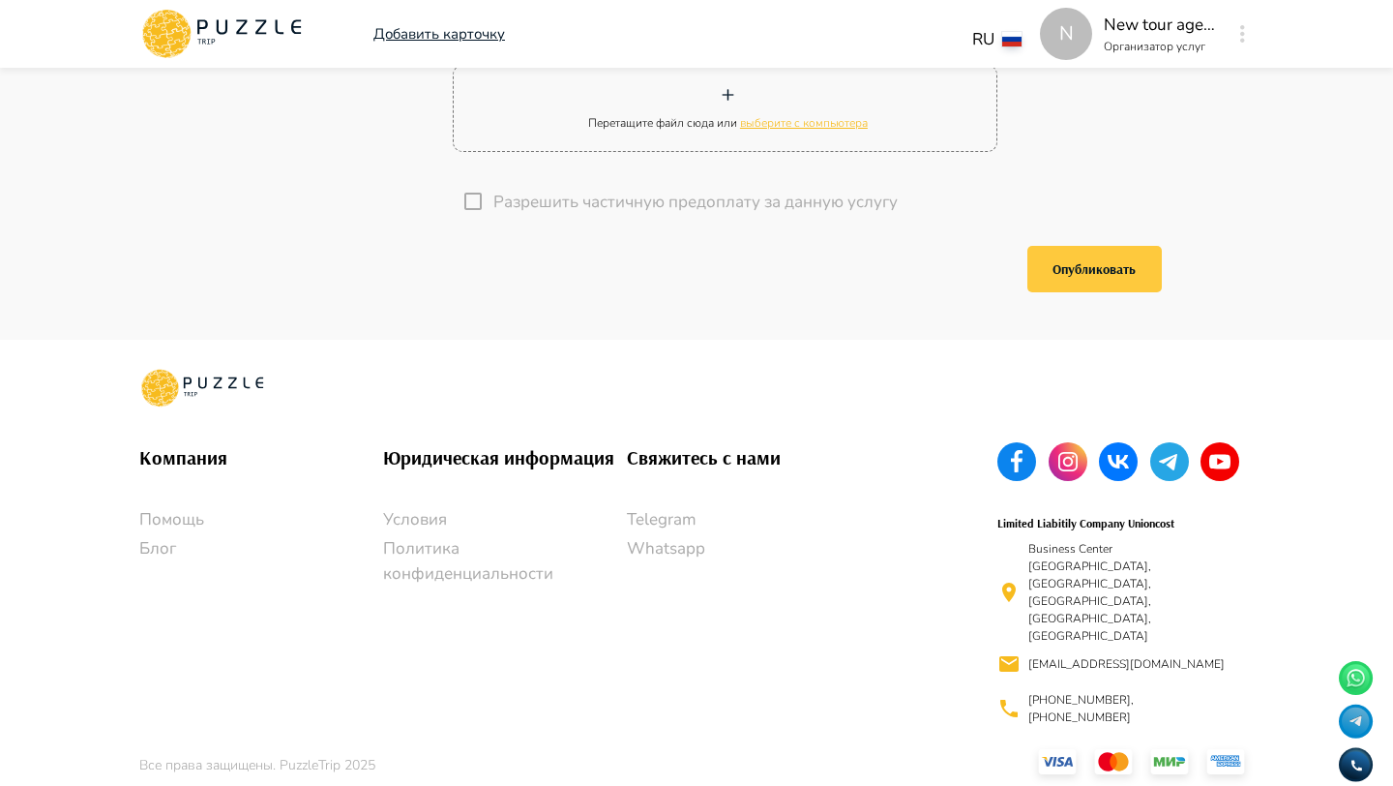
type textarea "*"
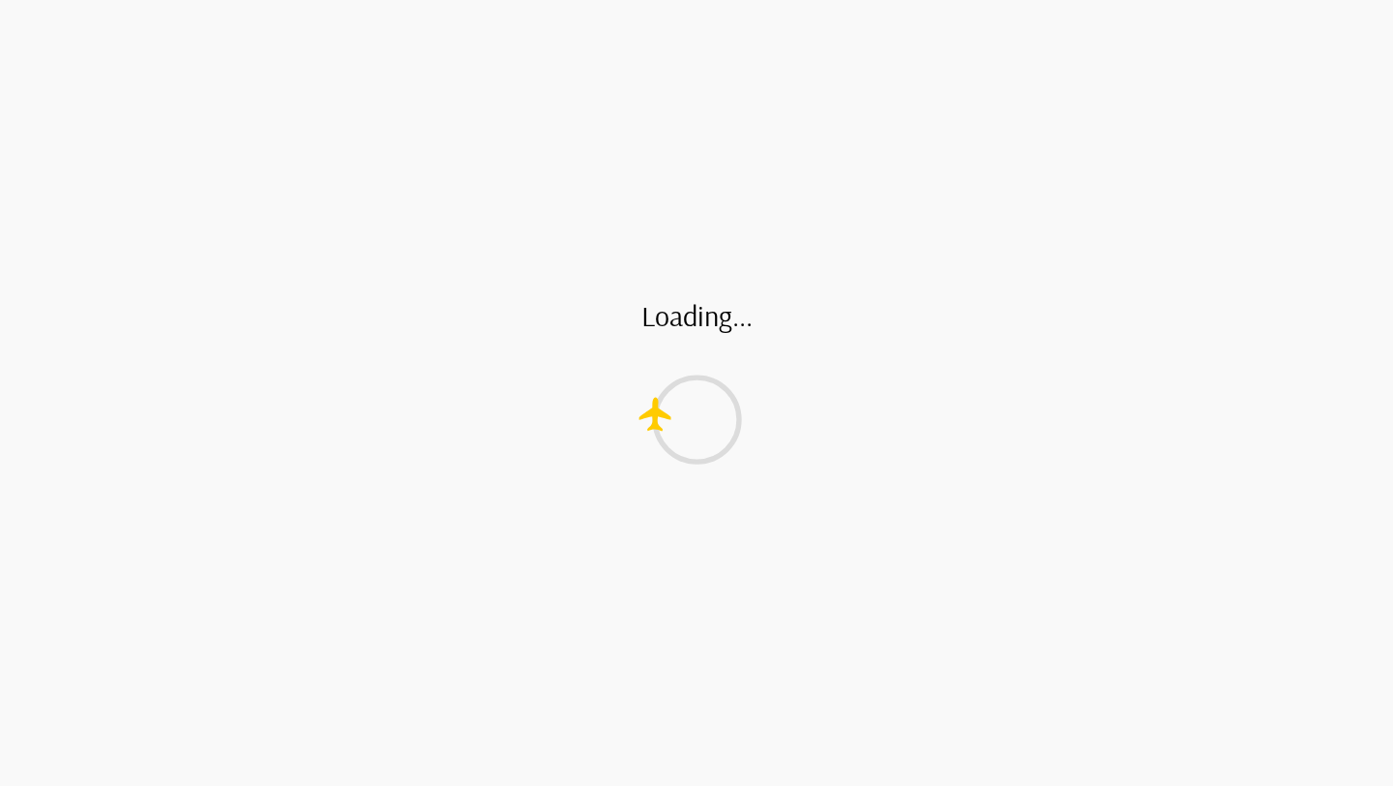
scroll to position [0, 0]
type textarea "*"
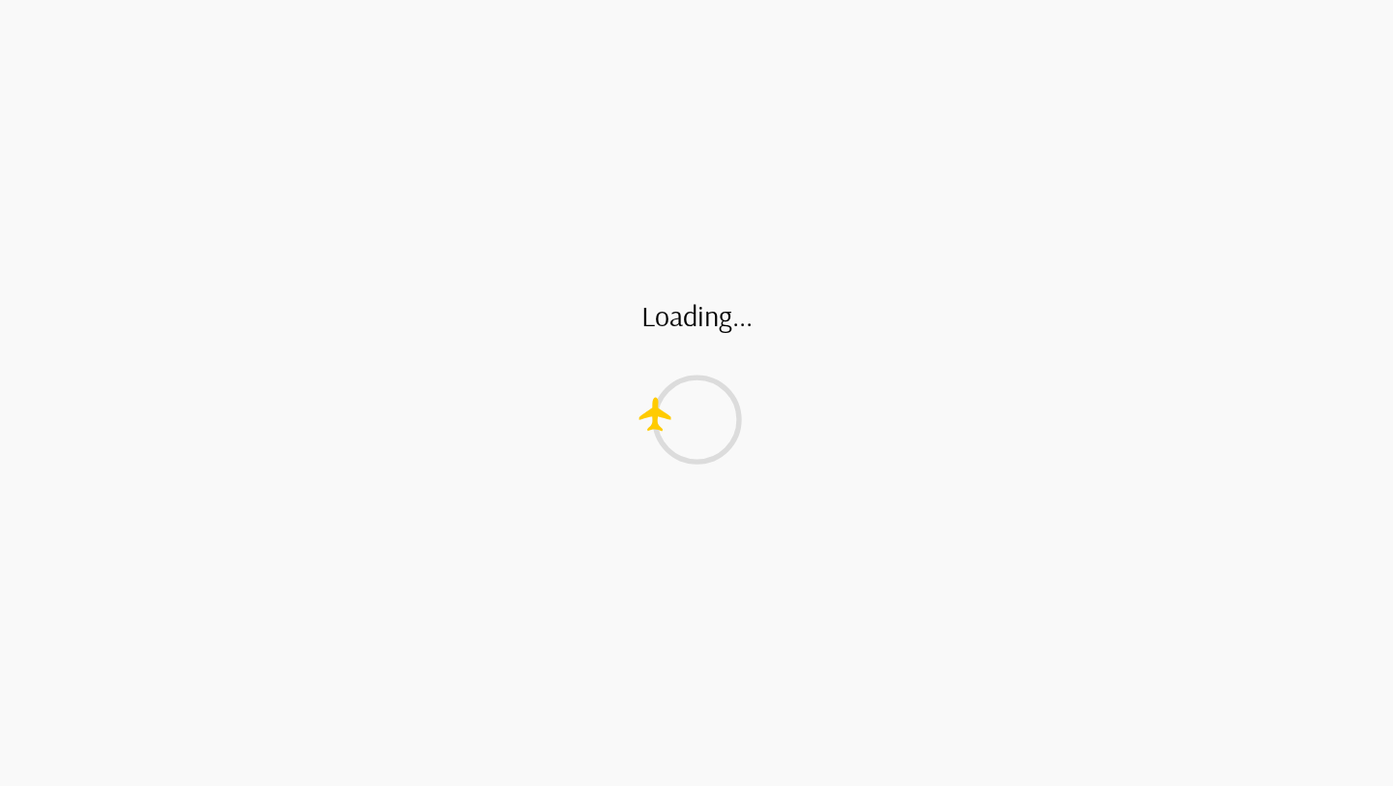
type textarea "*"
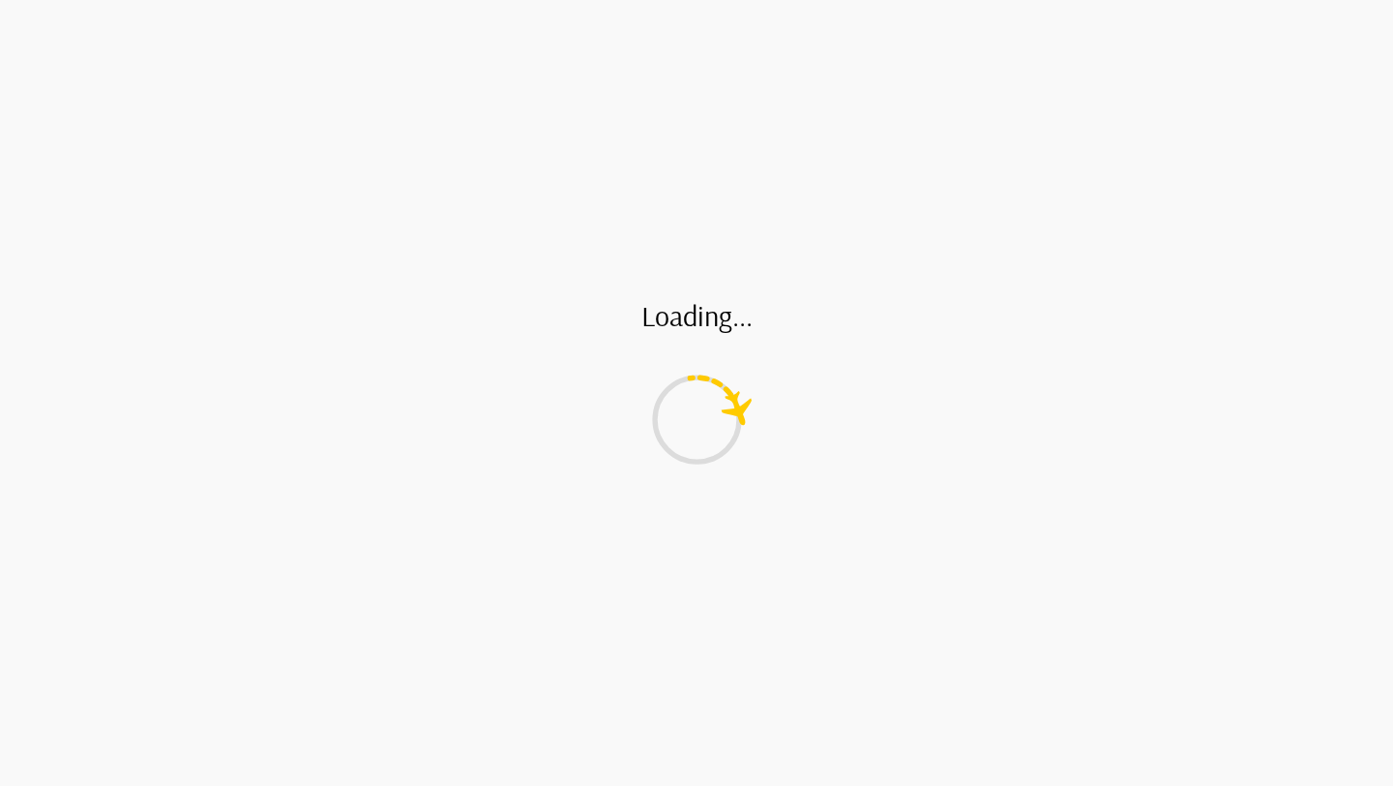
type textarea "*"
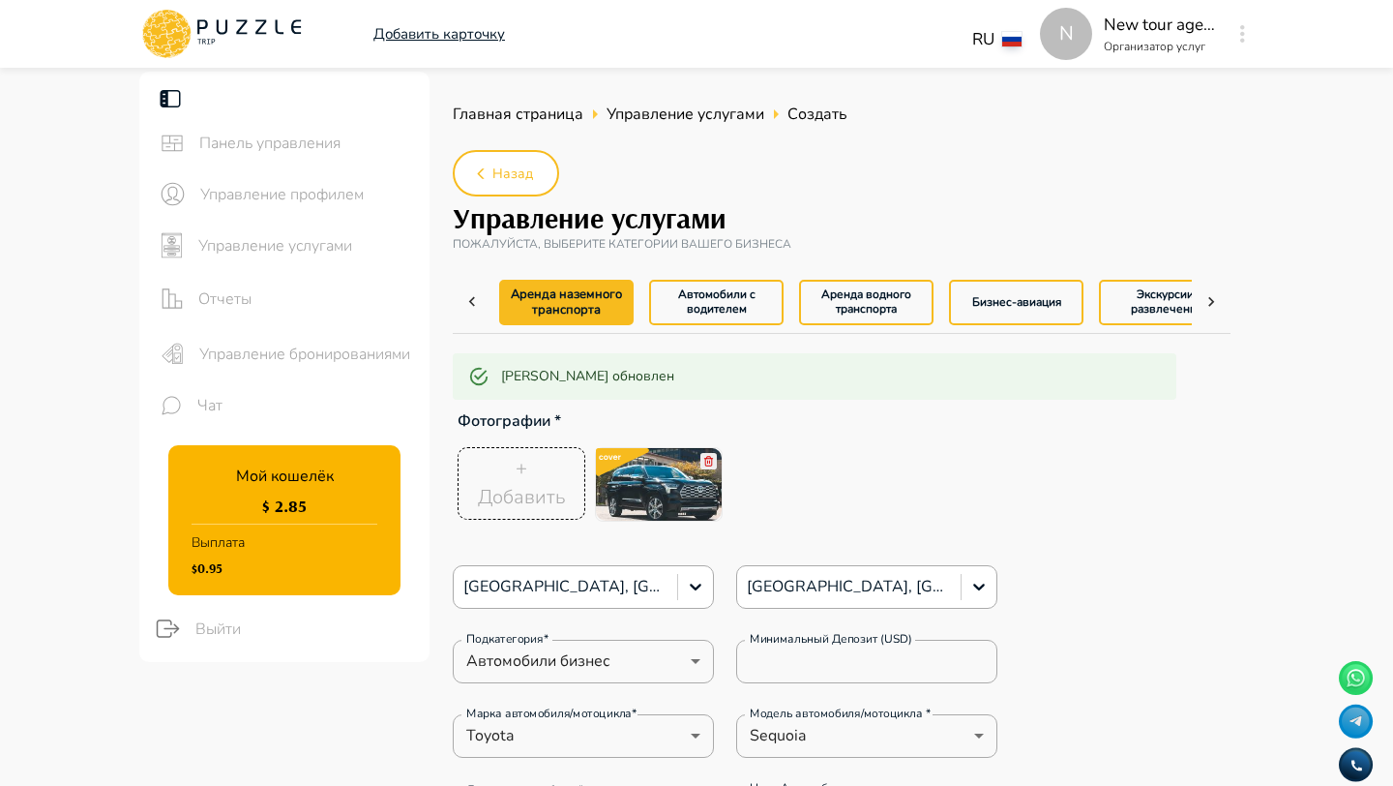
type textarea "*"
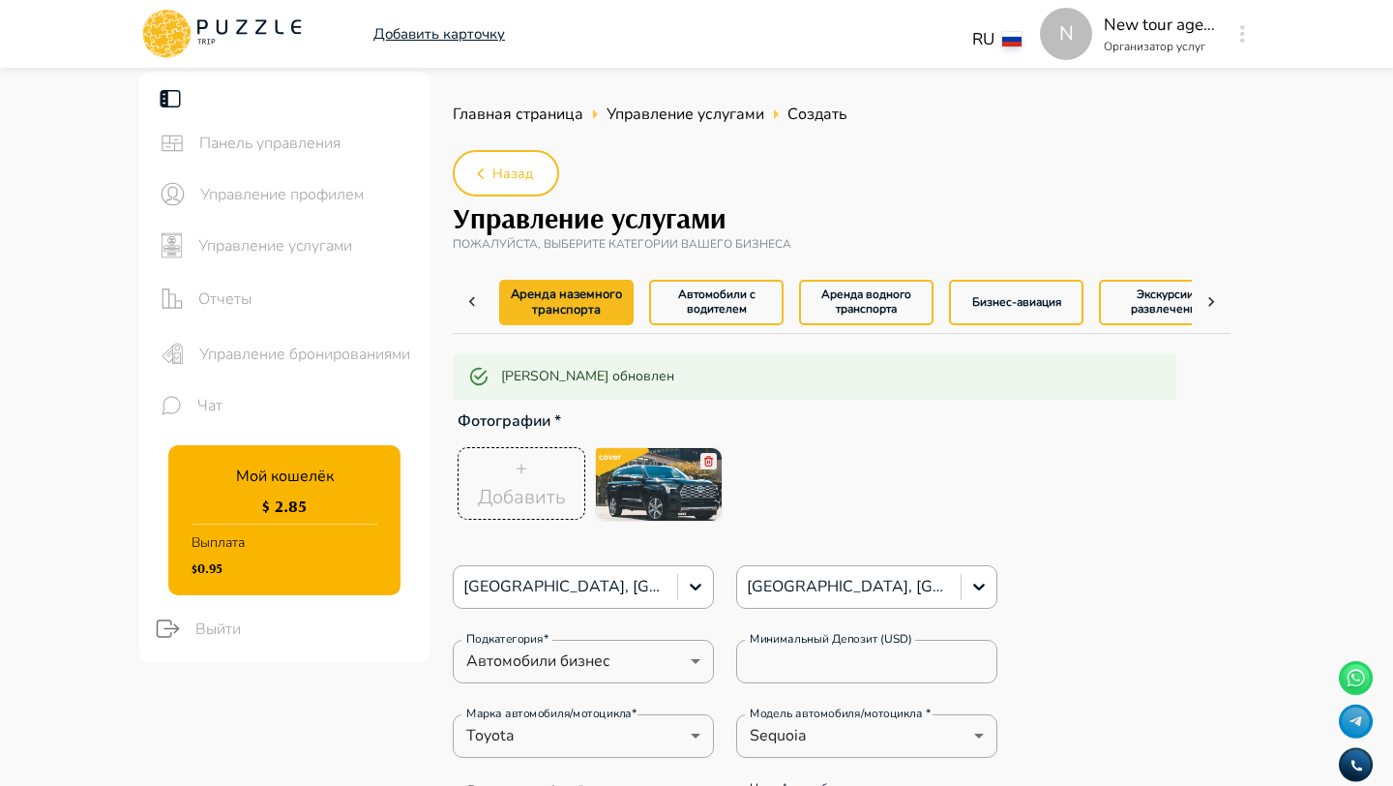
type textarea "*"
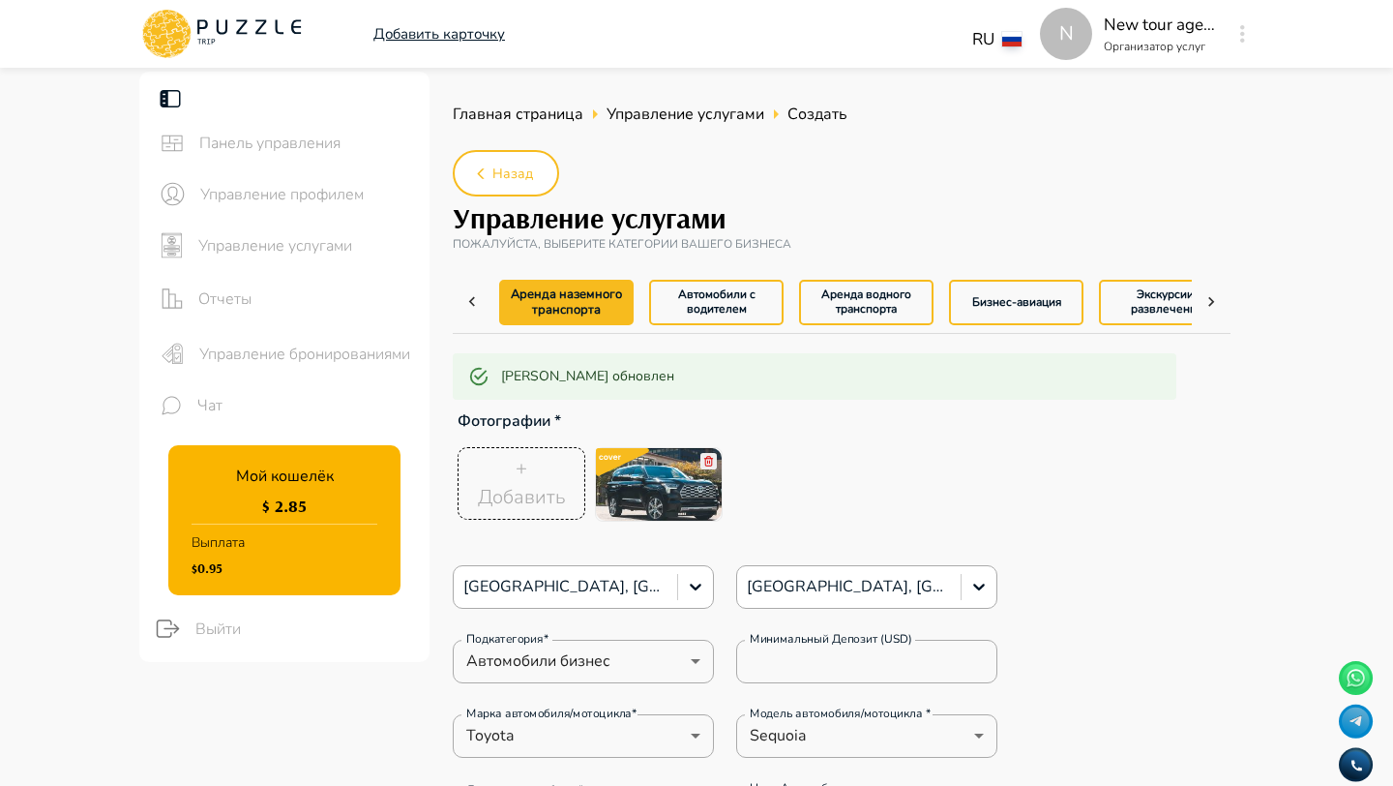
type textarea "*"
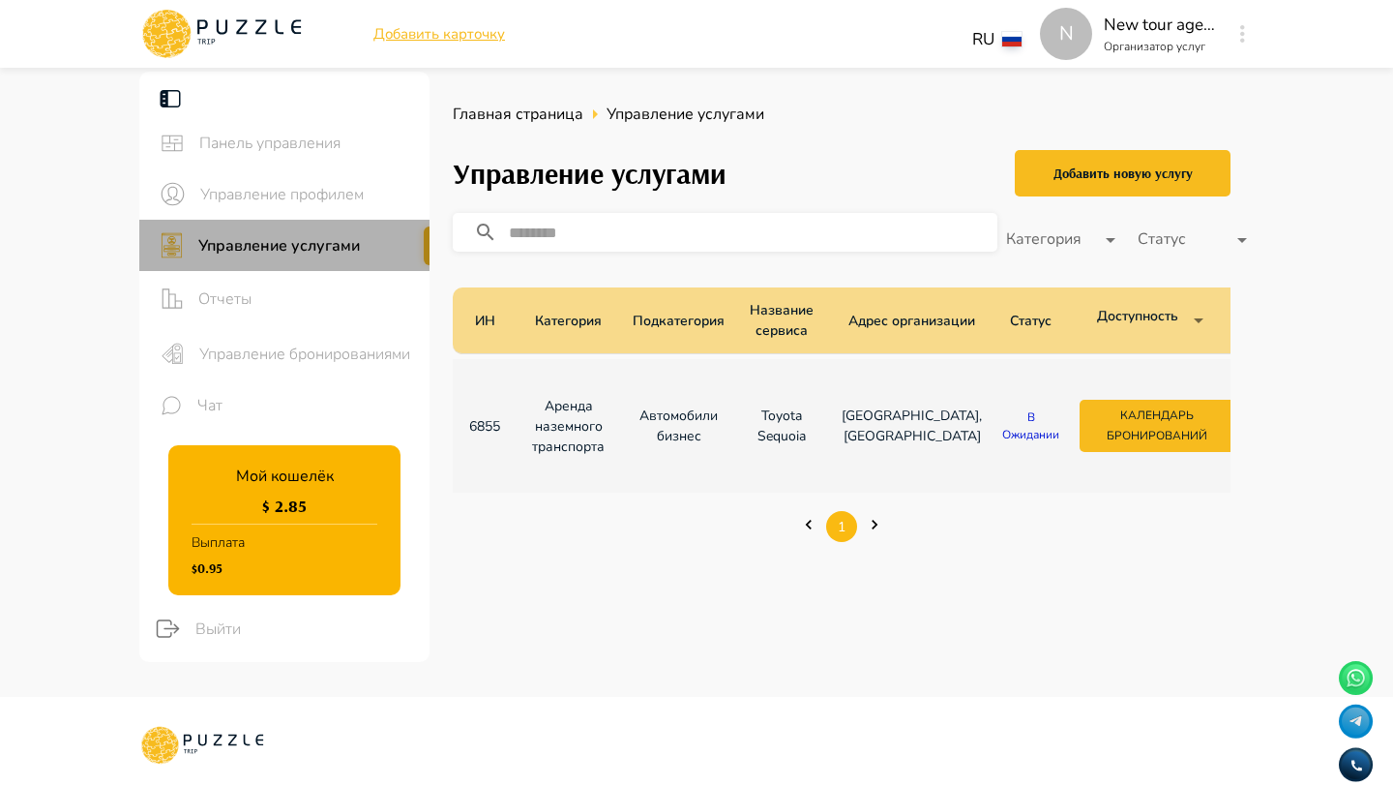
click at [357, 223] on div "Управление услугами" at bounding box center [284, 245] width 290 height 51
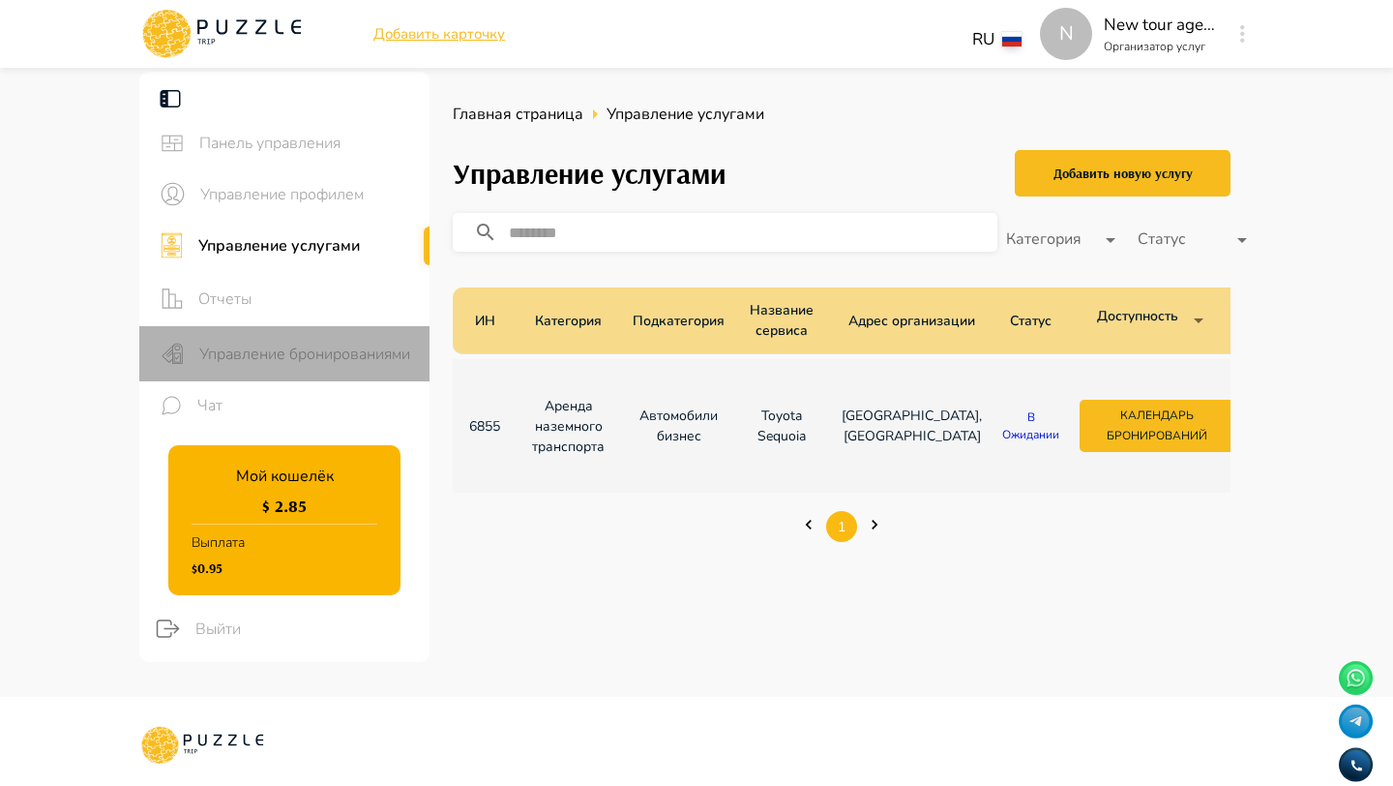
click at [390, 367] on div "Управление бронированиями" at bounding box center [284, 353] width 290 height 55
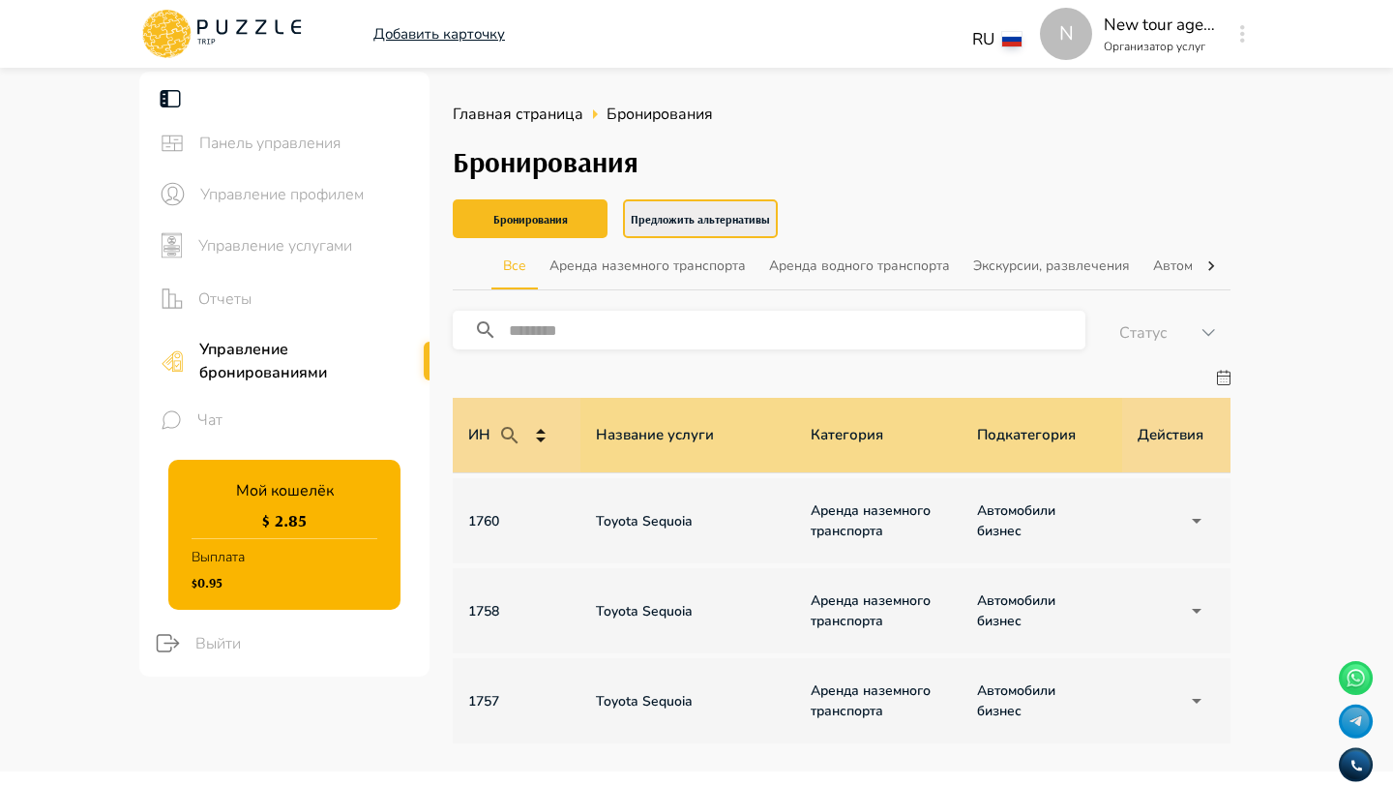
click at [713, 221] on button "Предложить альтернативы" at bounding box center [700, 218] width 155 height 39
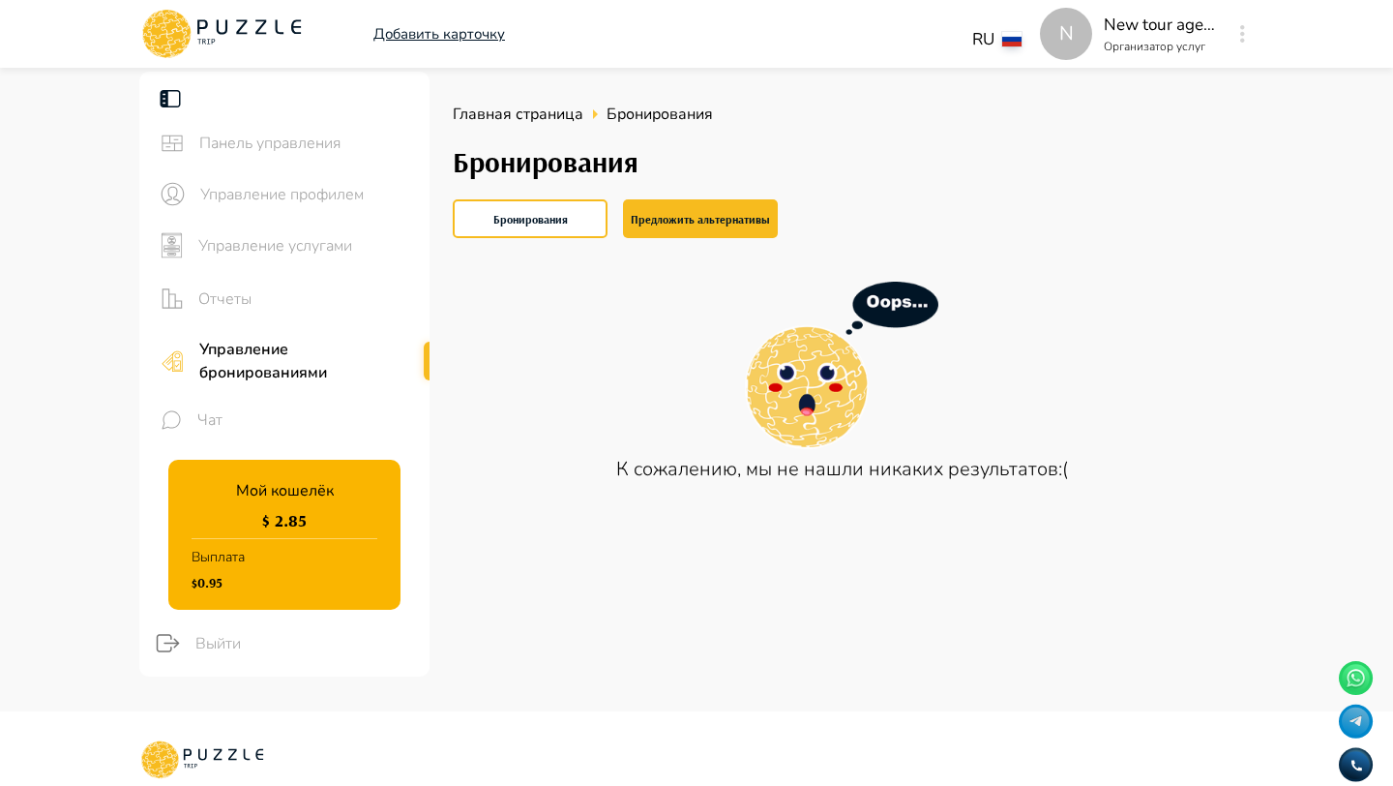
click at [1238, 32] on button "button" at bounding box center [1242, 33] width 15 height 27
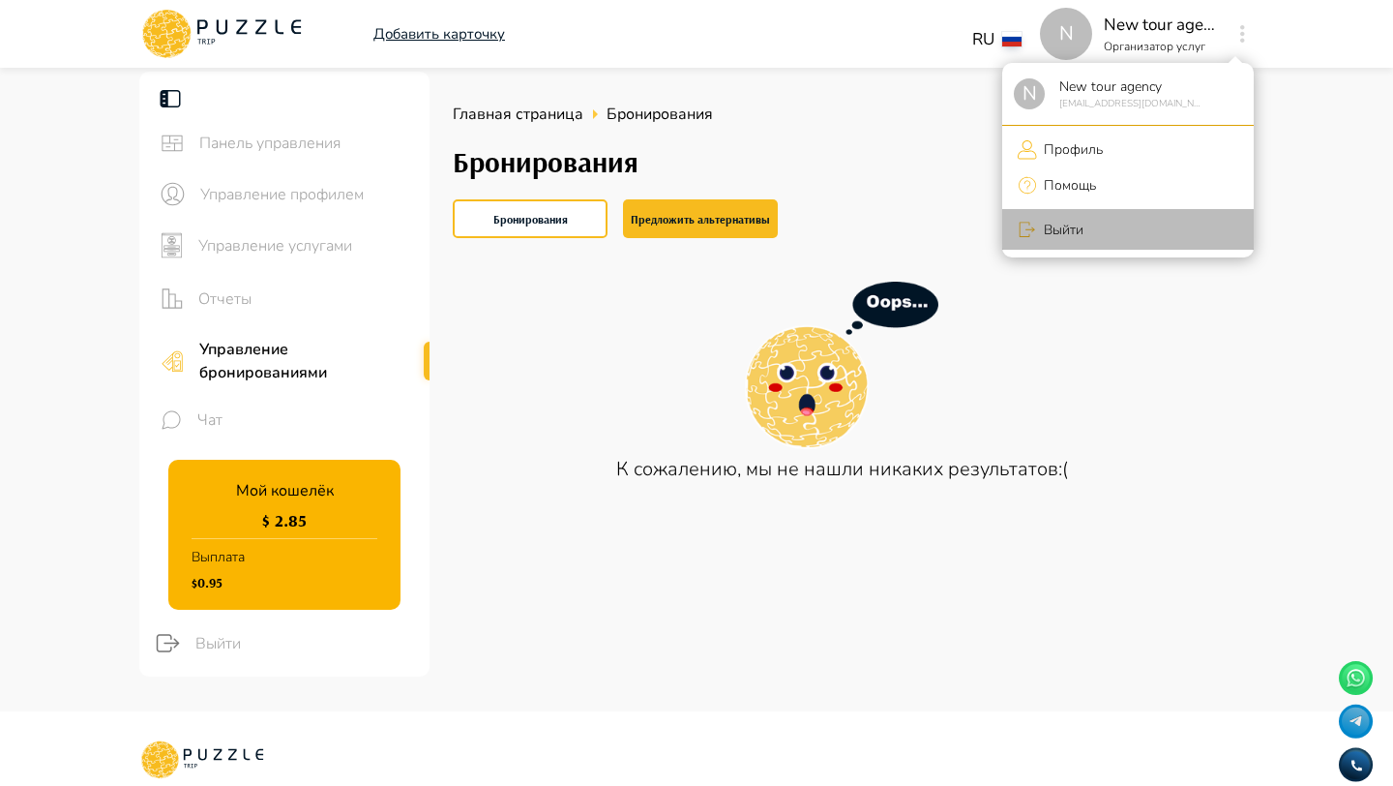
click at [1103, 234] on li "Выйти" at bounding box center [1128, 229] width 252 height 41
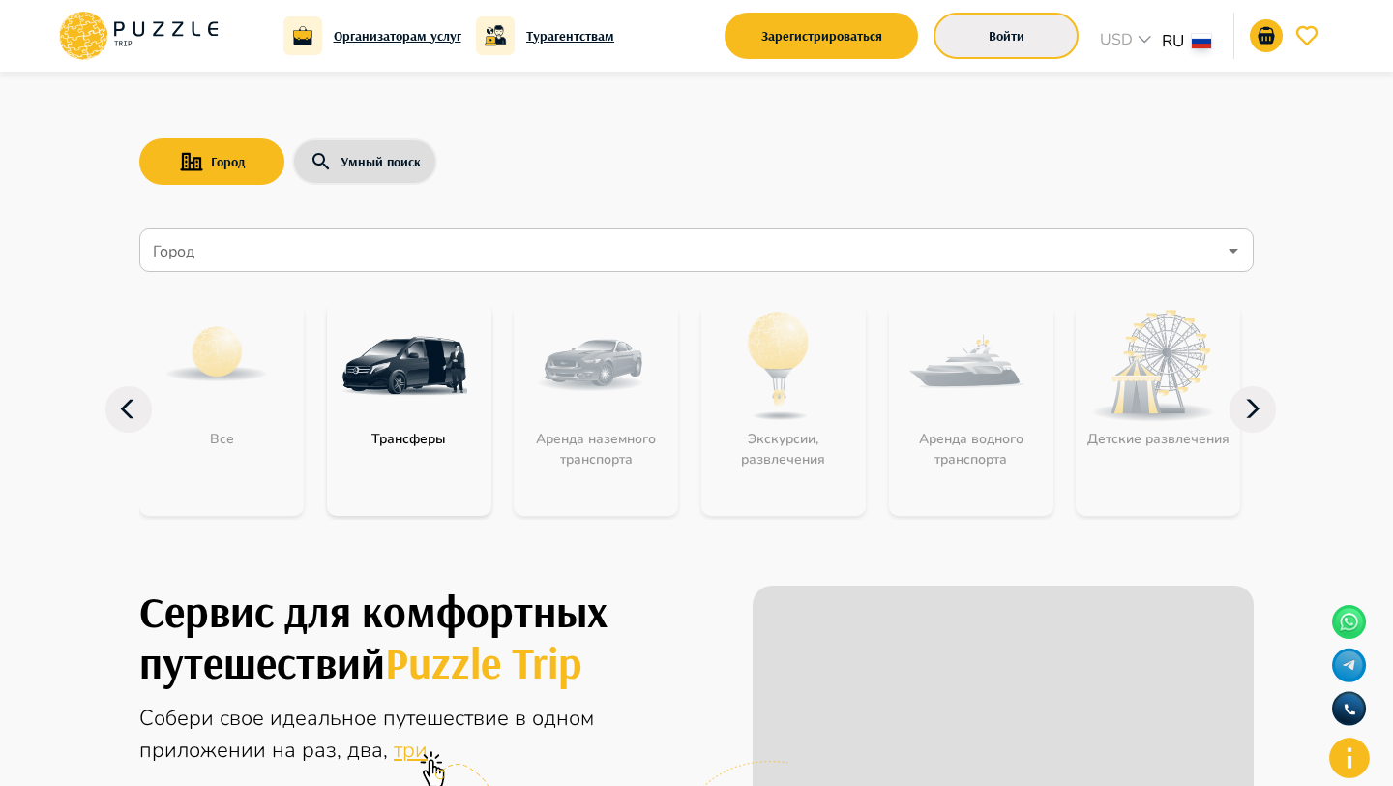
click at [995, 41] on button "Войти" at bounding box center [1006, 36] width 145 height 46
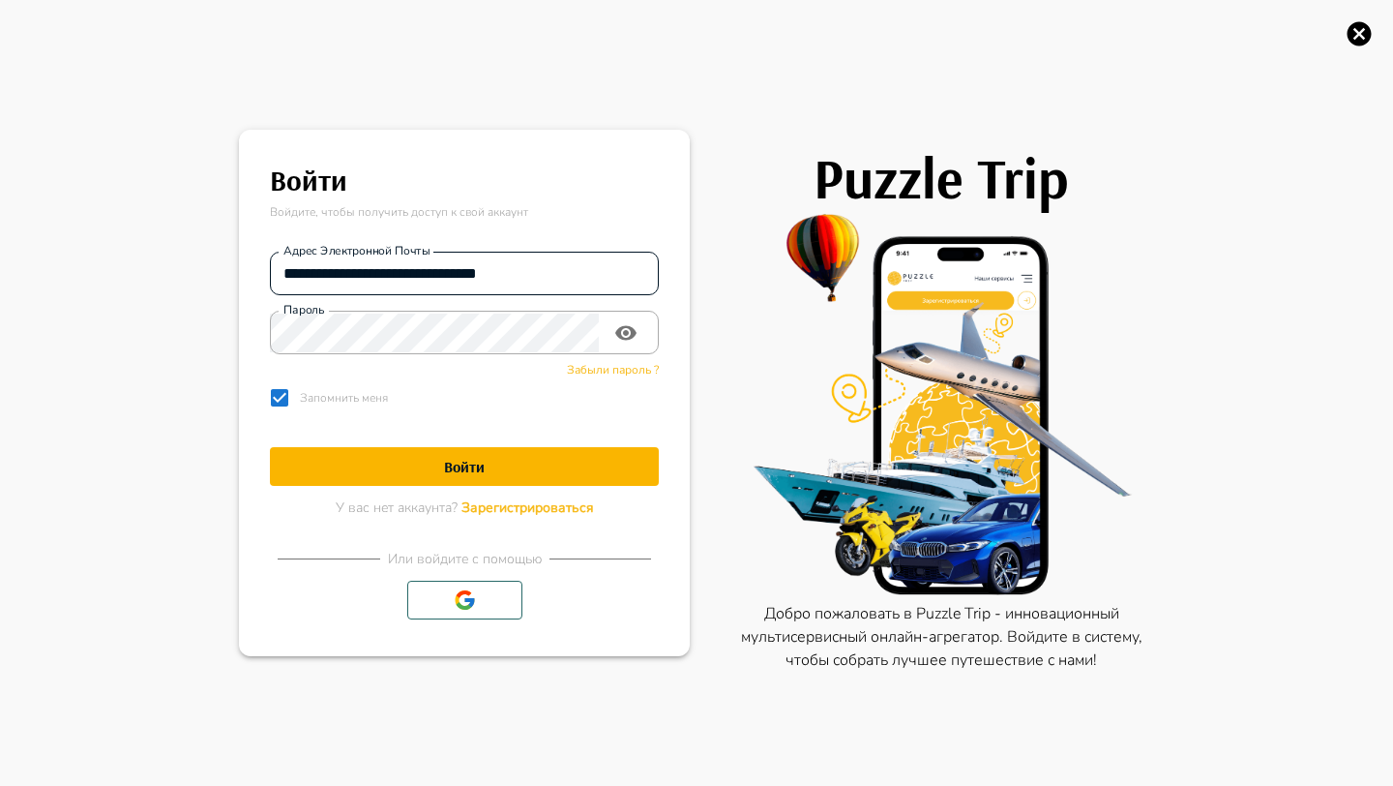
click at [422, 282] on input "**********" at bounding box center [464, 273] width 389 height 39
type input "**********"
click at [478, 460] on h1 "Войти" at bounding box center [464, 467] width 389 height 18
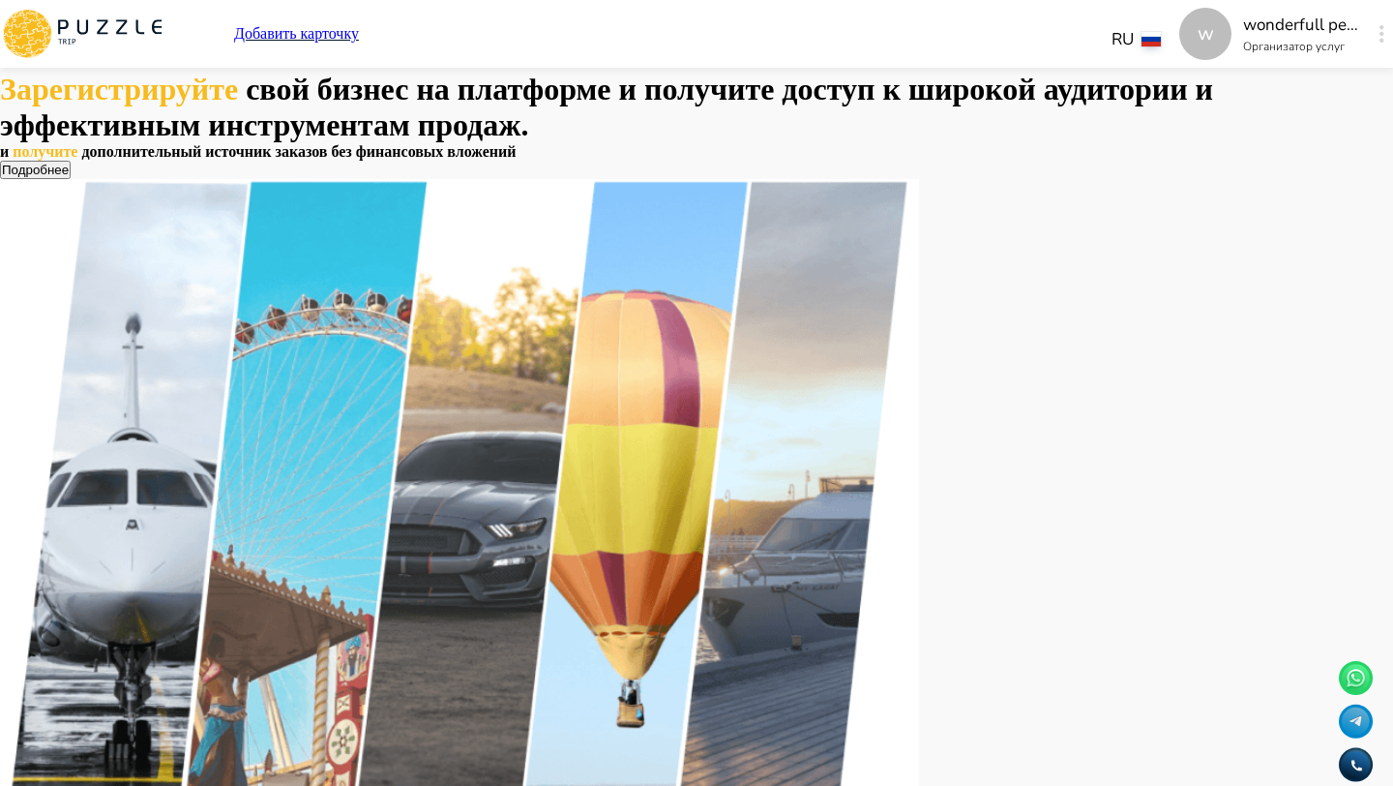
click at [1371, 43] on div "w" at bounding box center [1382, 33] width 22 height 35
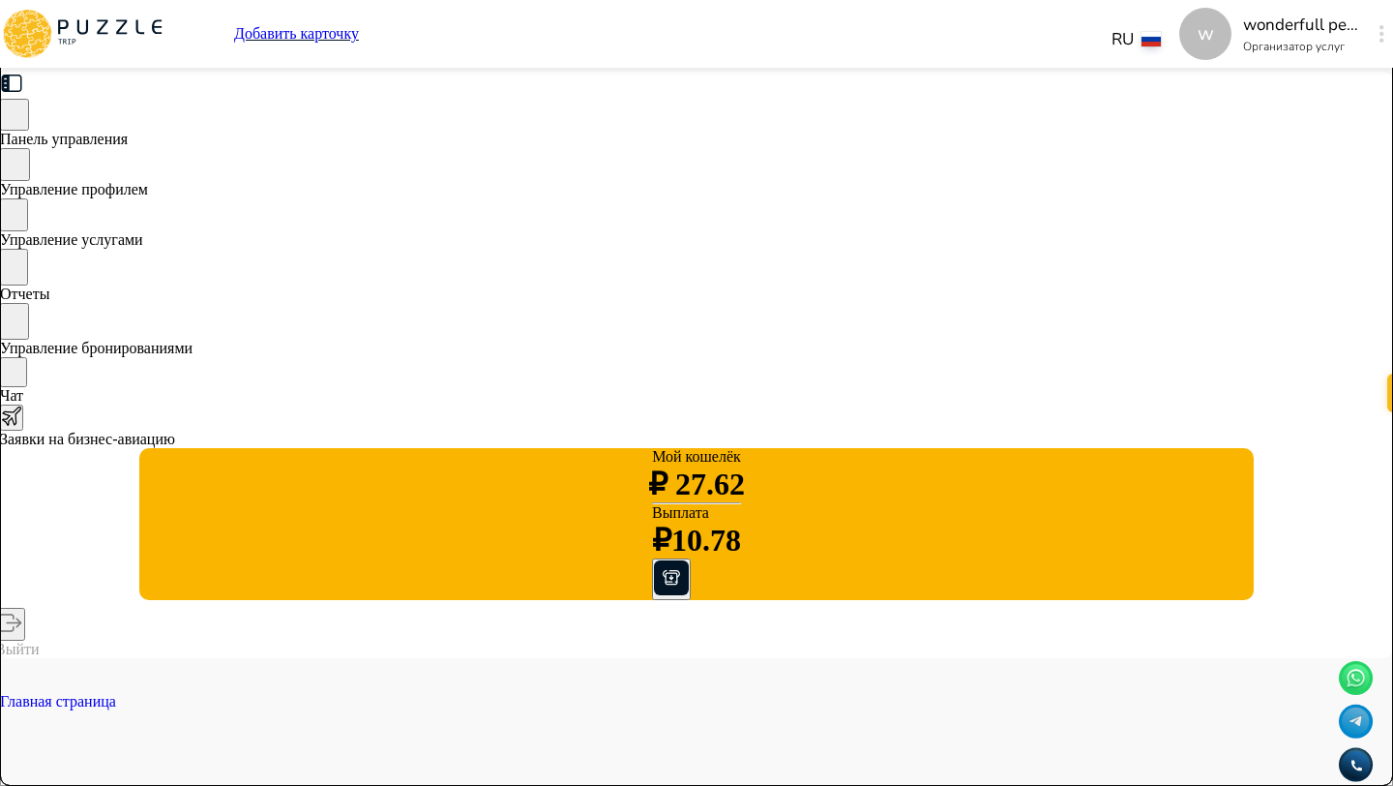
click at [193, 345] on span "Управление бронированиями" at bounding box center [96, 348] width 193 height 16
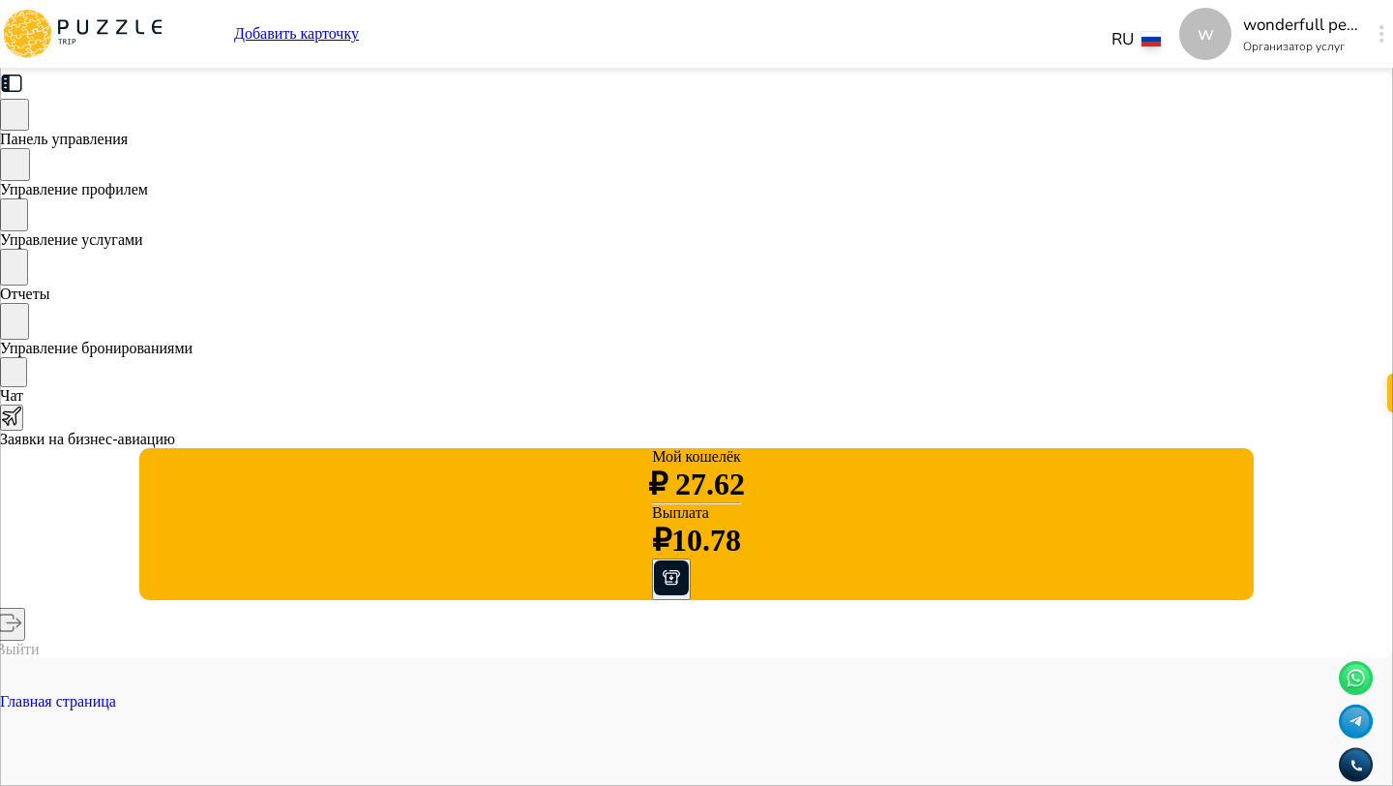
click at [351, 230] on div "Управление услугами" at bounding box center [696, 223] width 1393 height 50
